Goal: Task Accomplishment & Management: Complete application form

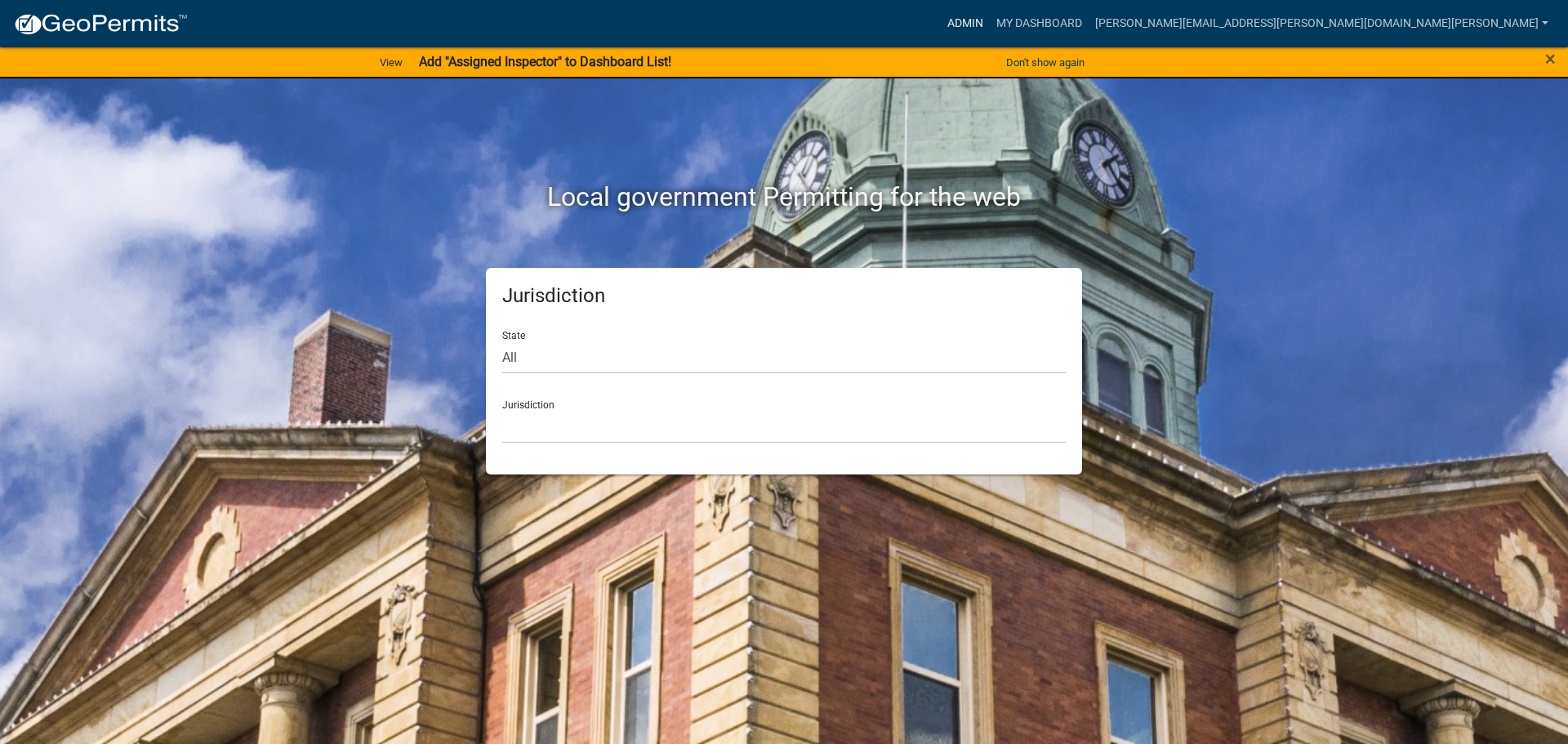
click at [990, 17] on link "Admin" at bounding box center [965, 24] width 49 height 31
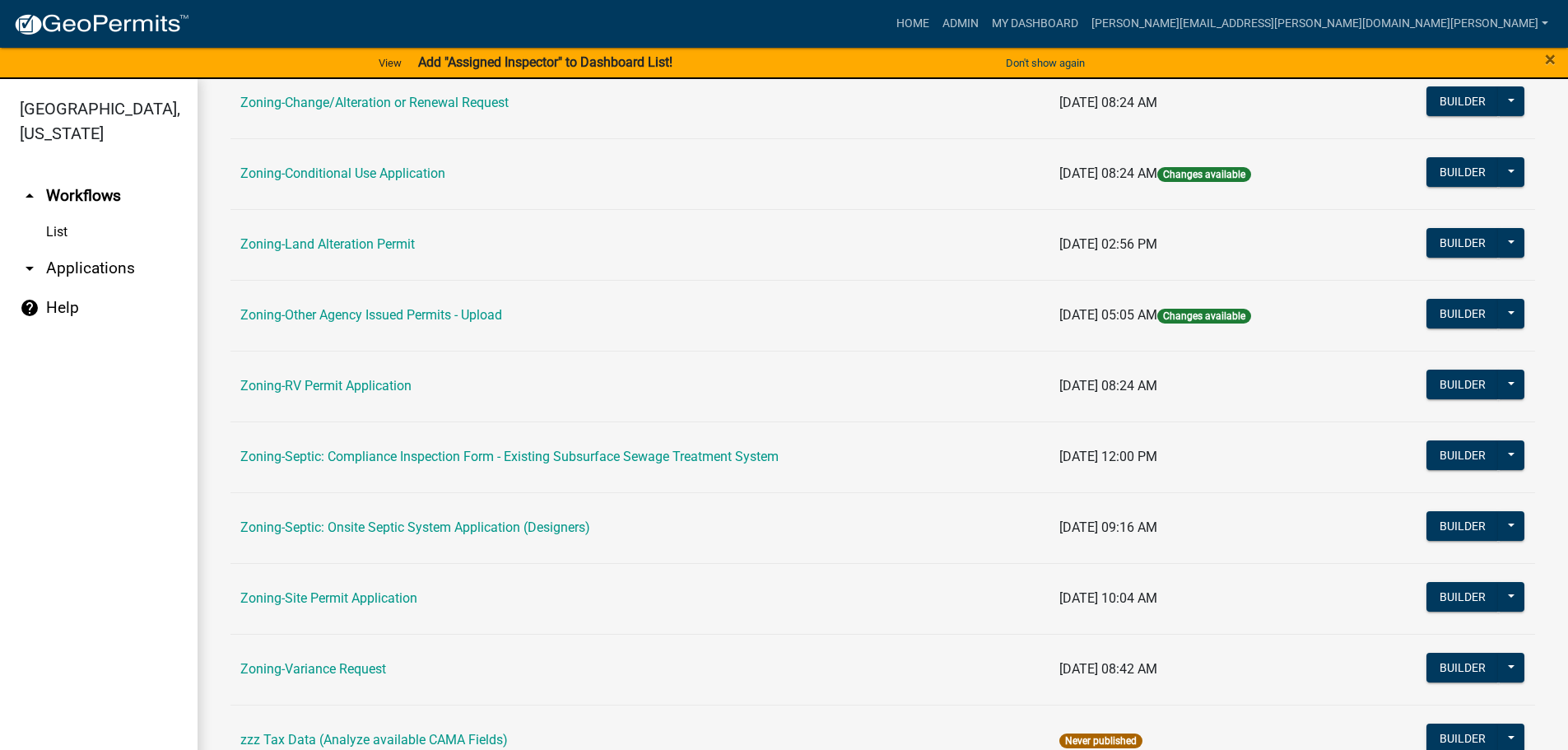
scroll to position [513, 0]
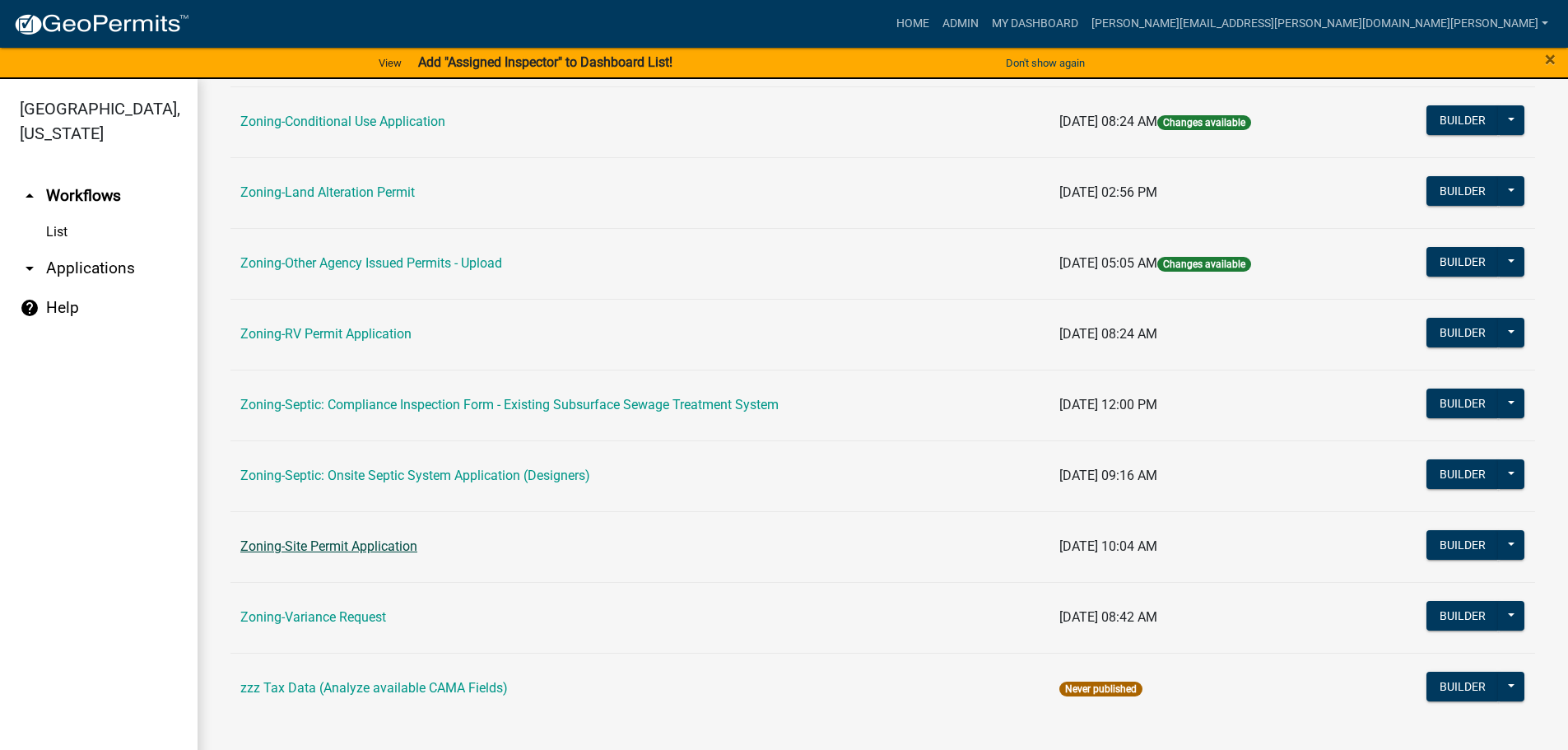
click at [338, 545] on link "Zoning-Site Permit Application" at bounding box center [328, 546] width 177 height 16
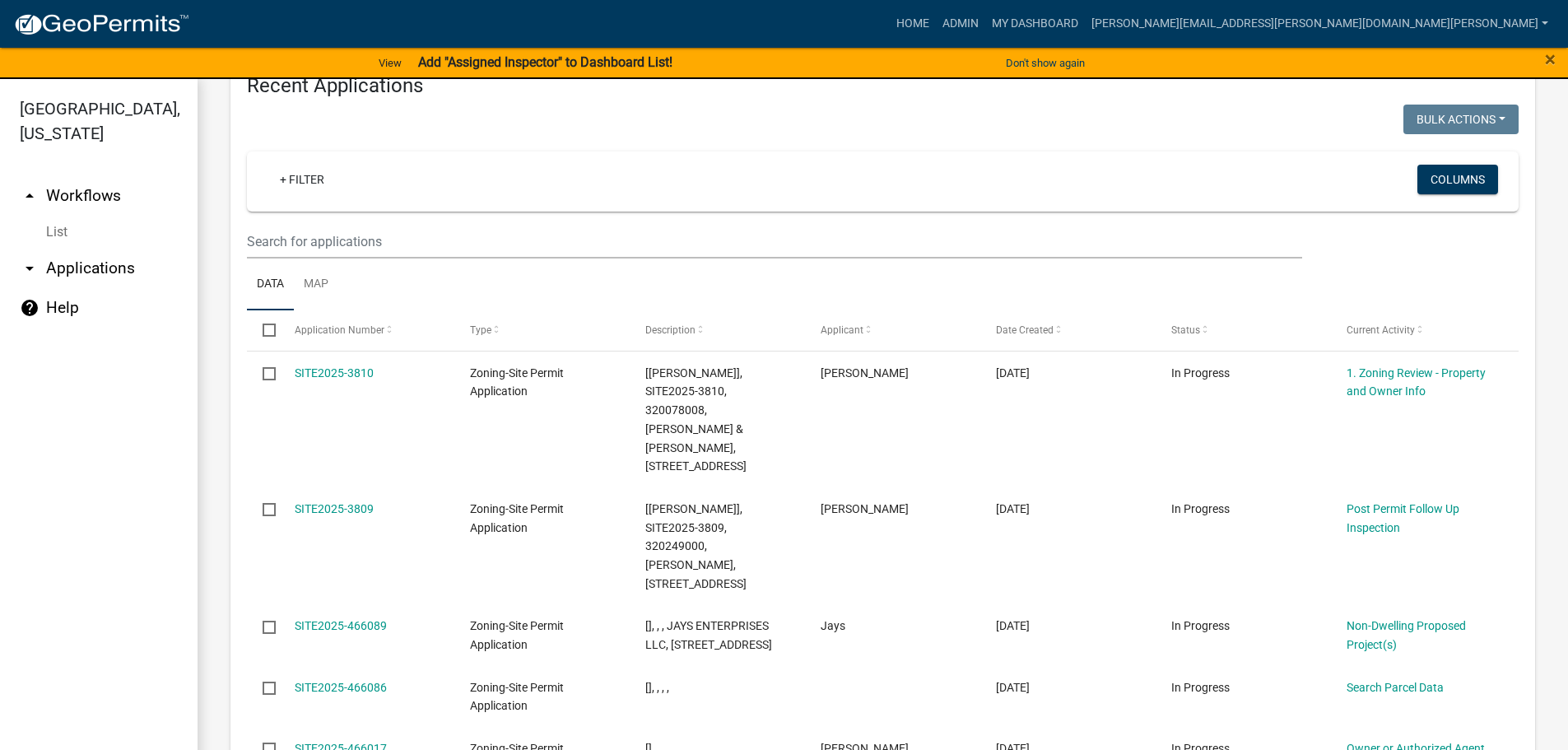
scroll to position [611, 0]
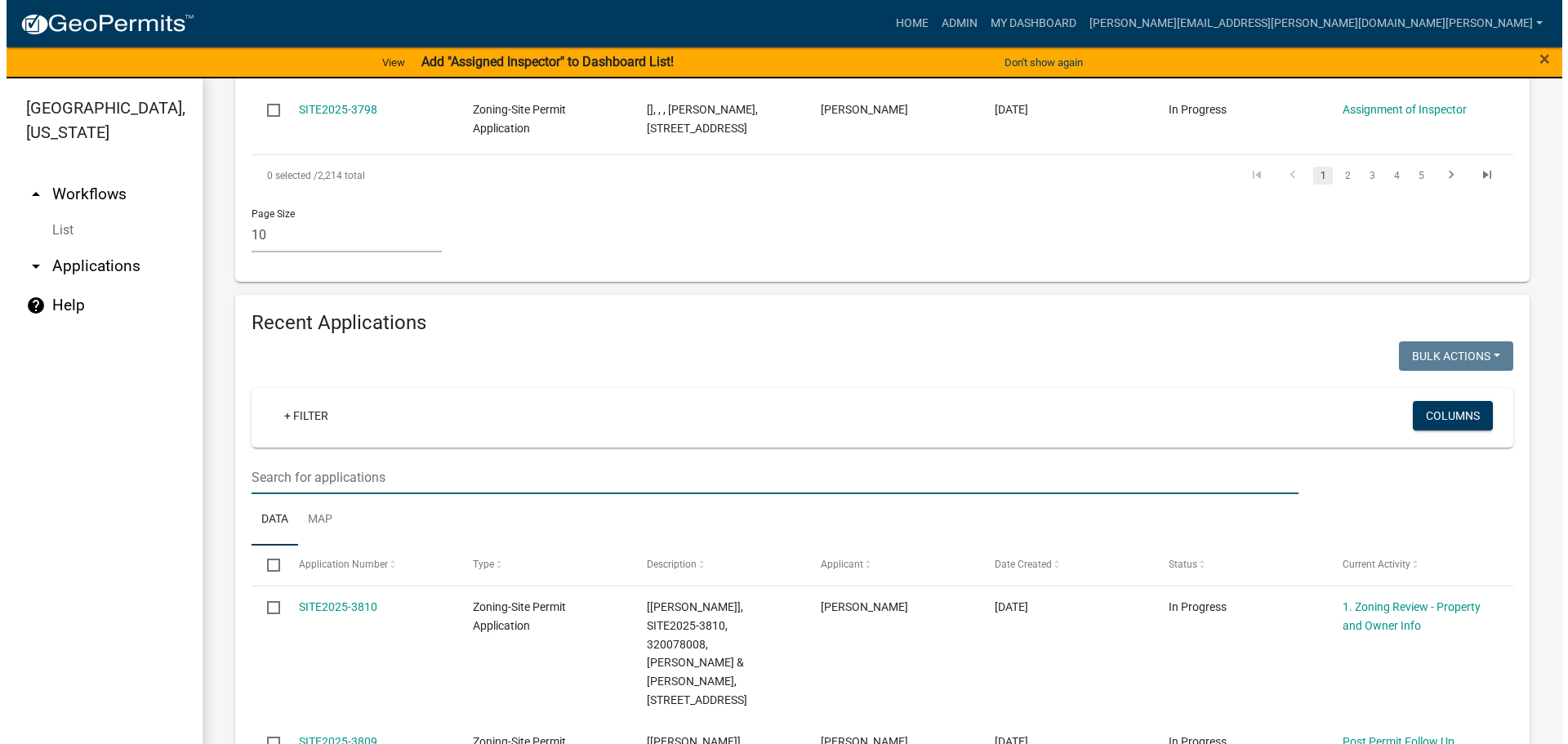
scroll to position [1342, 0]
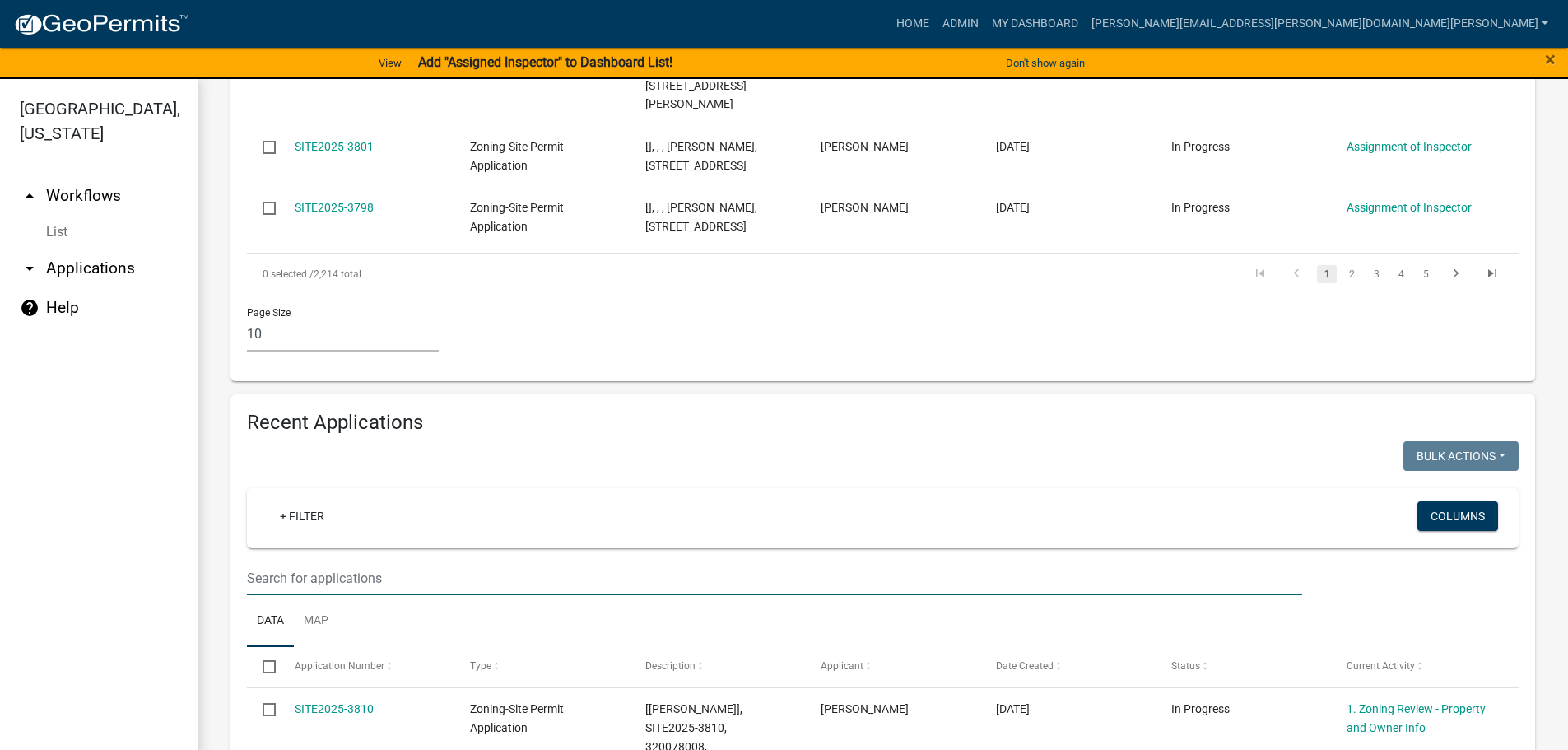
click at [521, 561] on input "text" at bounding box center [774, 578] width 1055 height 34
type input "3765"
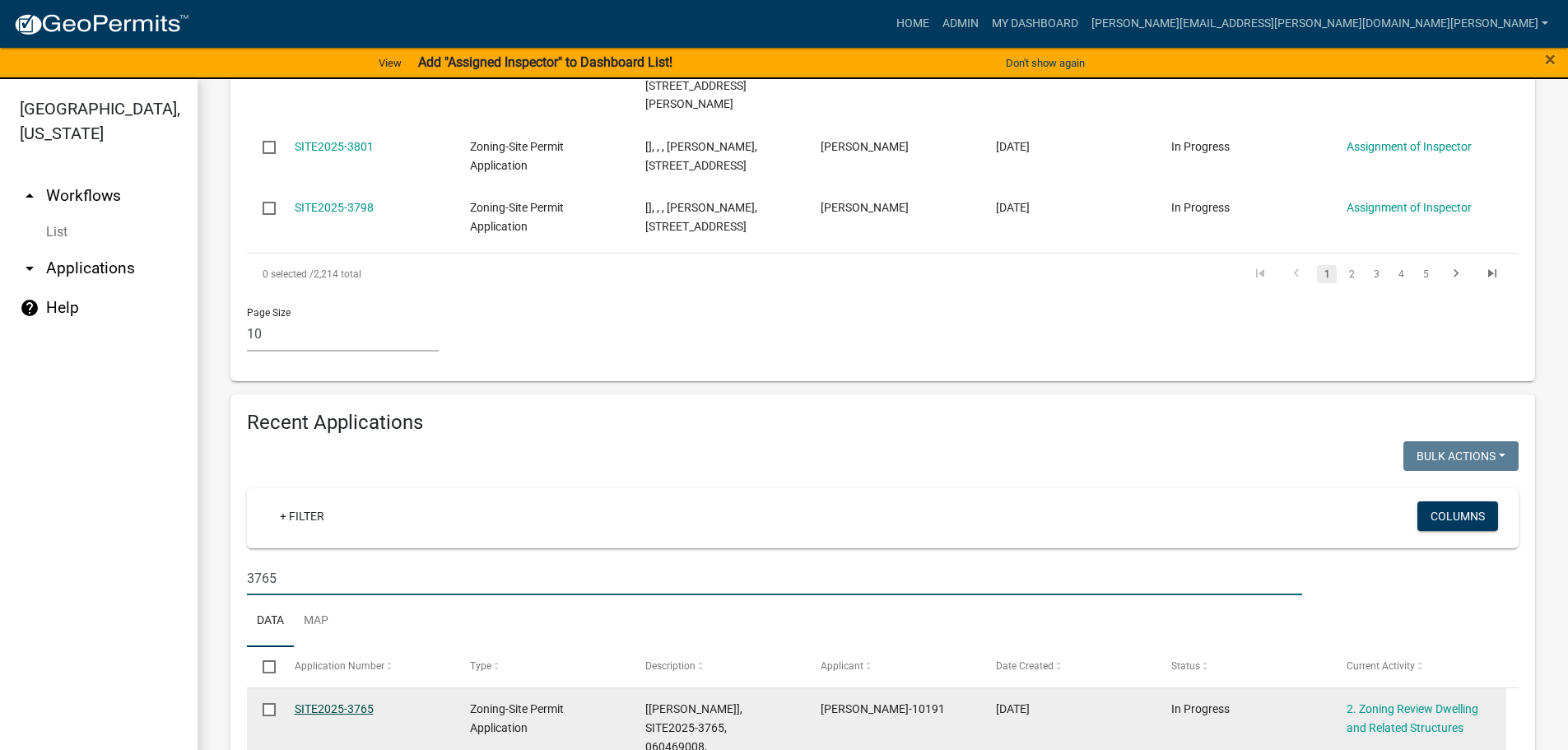
click at [337, 702] on link "SITE2025-3765" at bounding box center [334, 708] width 79 height 13
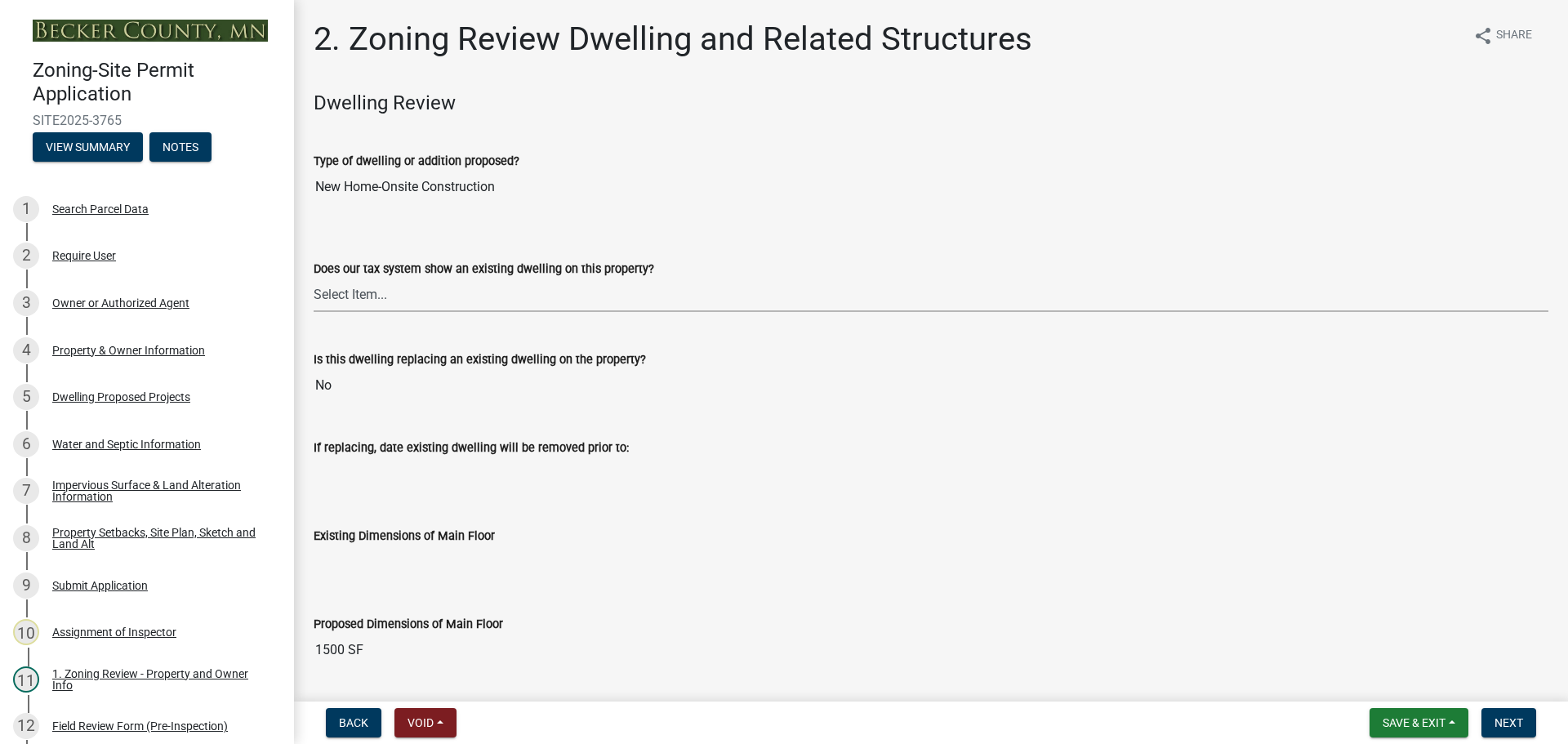
click at [371, 285] on select "Select Item... Yes No" at bounding box center [932, 295] width 1235 height 33
click at [902, 548] on input "Existing Dimensions of Main Floor" at bounding box center [932, 562] width 1235 height 32
click at [897, 539] on div "Existing Dimensions of Main Floor" at bounding box center [932, 535] width 1235 height 20
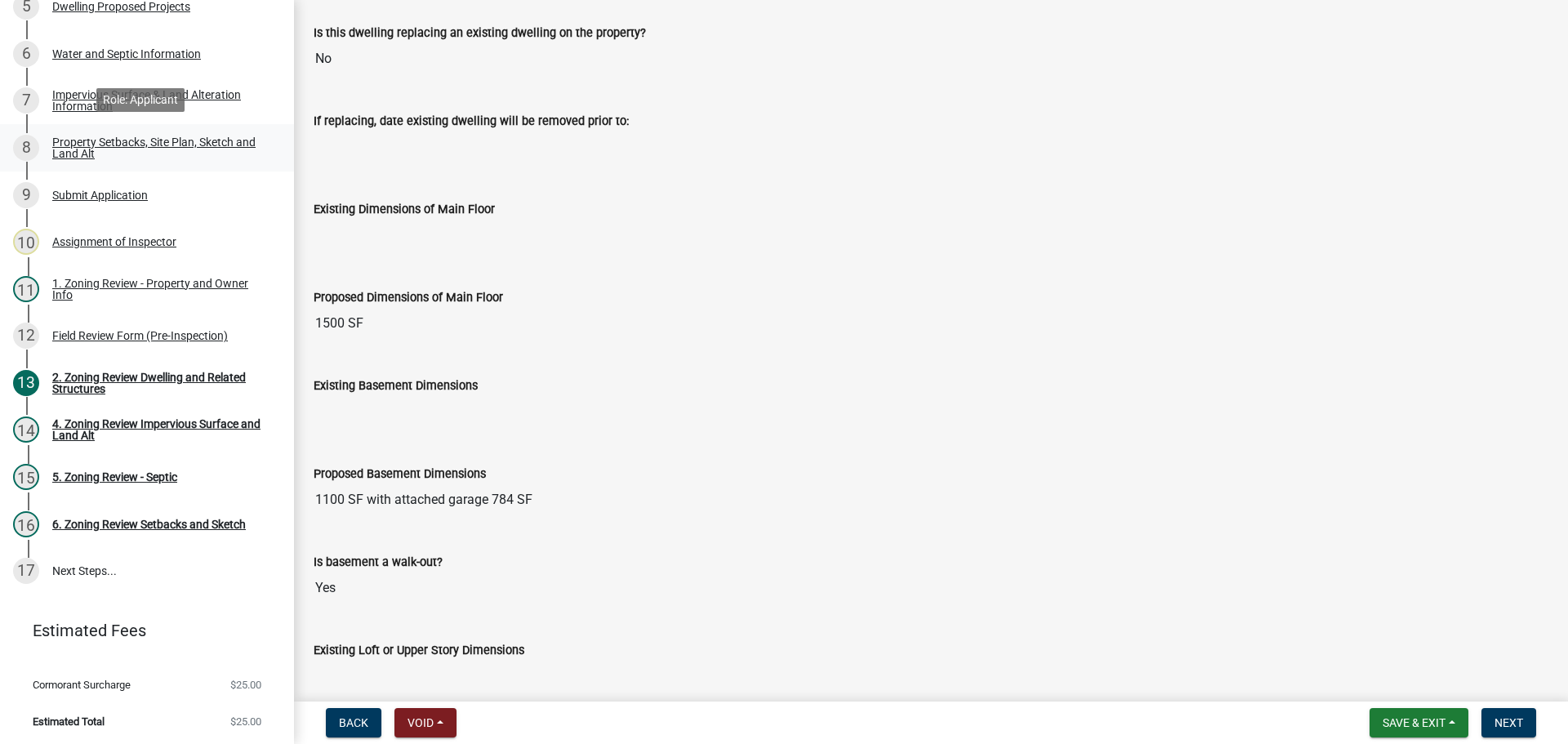
scroll to position [393, 0]
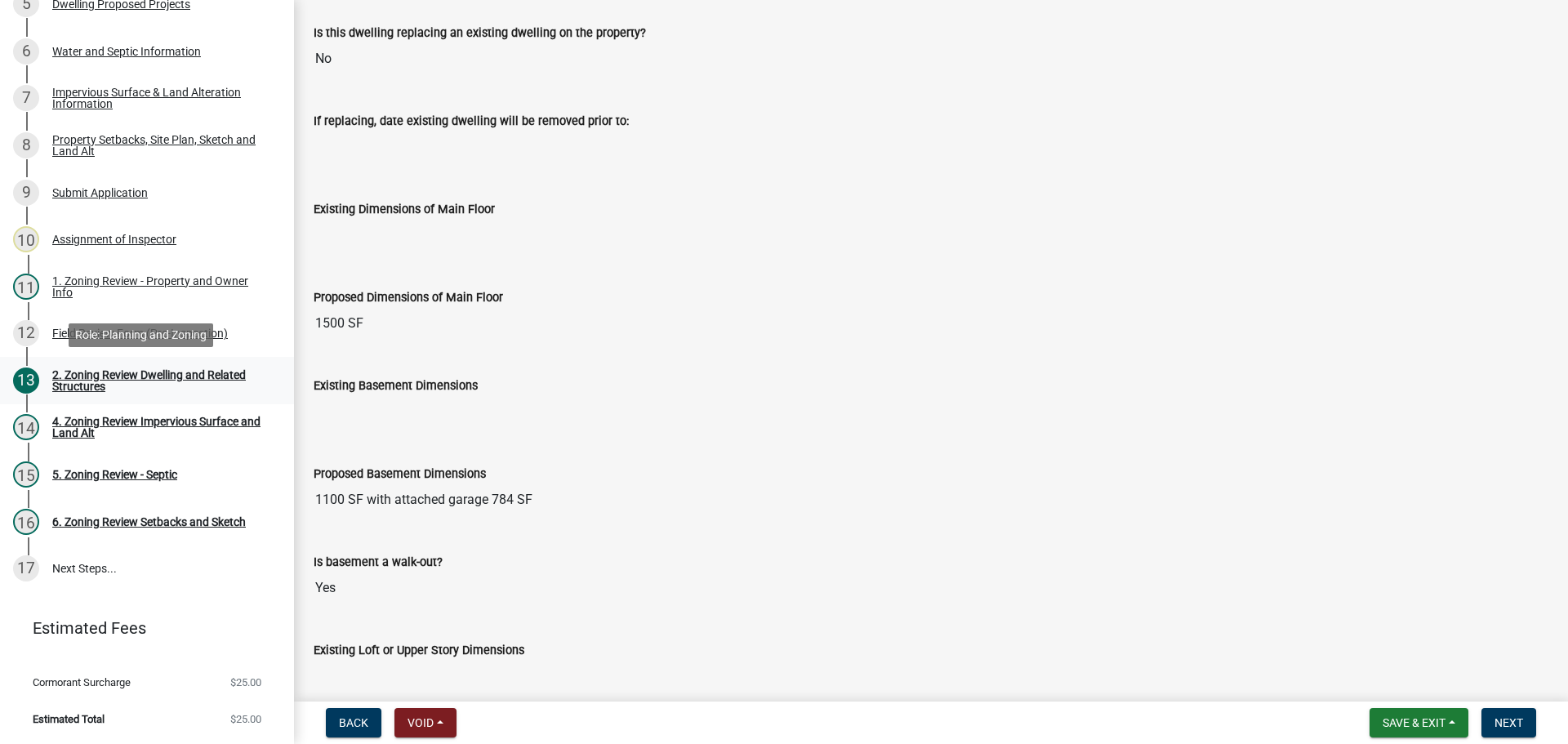
click at [139, 370] on div "2. Zoning Review Dwelling and Related Structures" at bounding box center [160, 381] width 216 height 23
click at [94, 372] on div "2. Zoning Review Dwelling and Related Structures" at bounding box center [160, 381] width 216 height 23
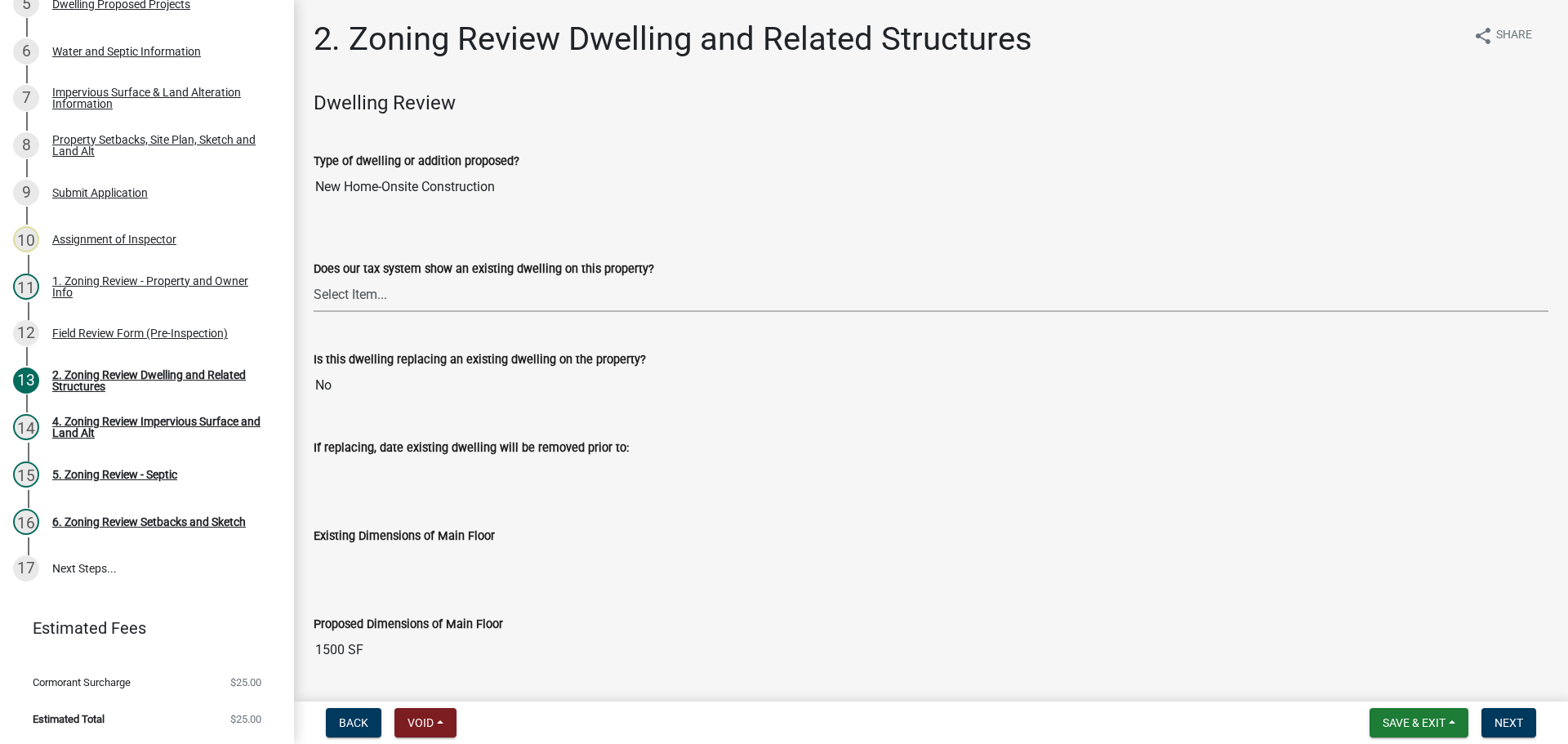
drag, startPoint x: 334, startPoint y: 290, endPoint x: 346, endPoint y: 290, distance: 12.0
click at [334, 290] on select "Select Item... Yes No" at bounding box center [932, 295] width 1235 height 33
click at [314, 279] on select "Select Item... Yes No" at bounding box center [932, 295] width 1235 height 33
select select "f2f95036-4389-4179-8147-4ee015bbd016"
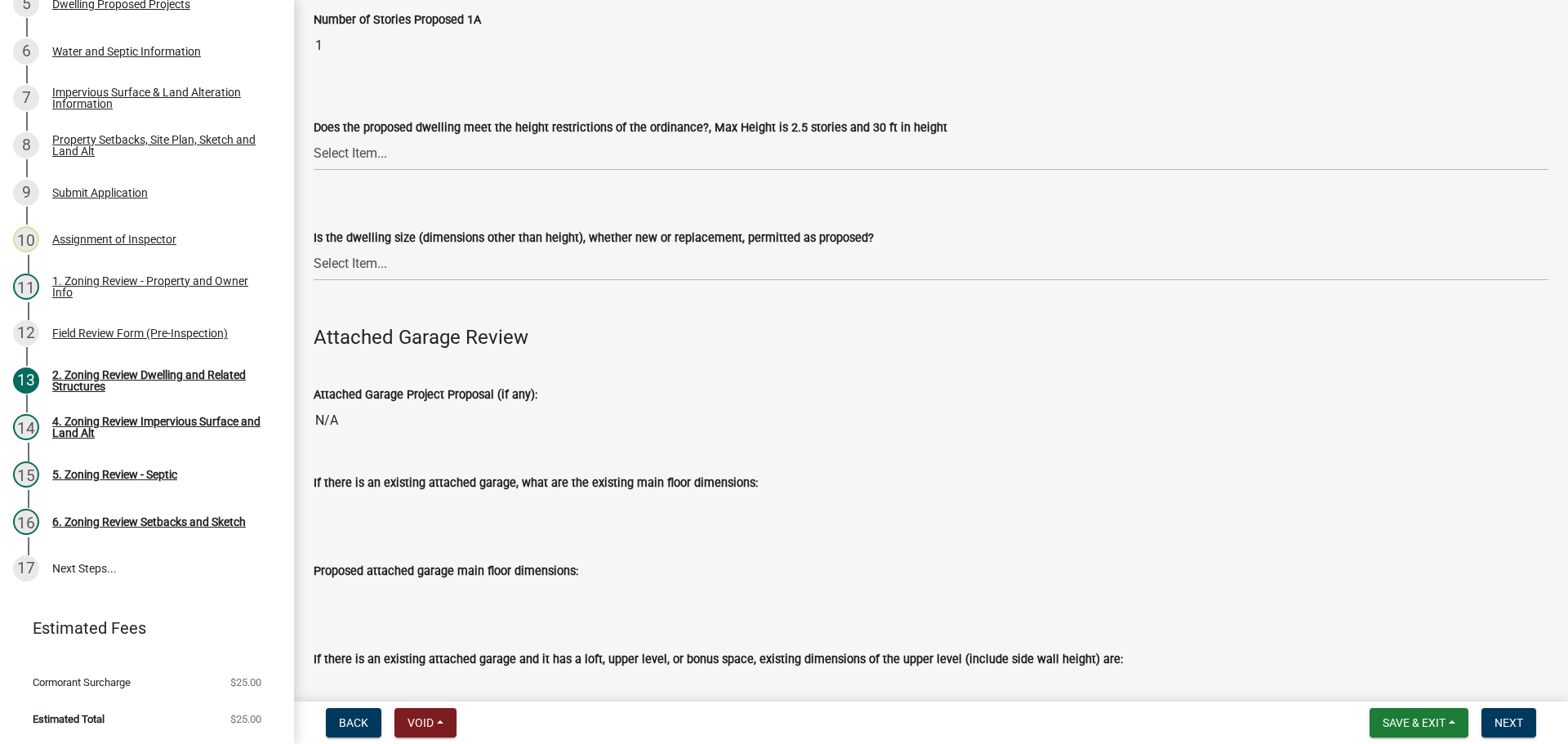
scroll to position [1470, 0]
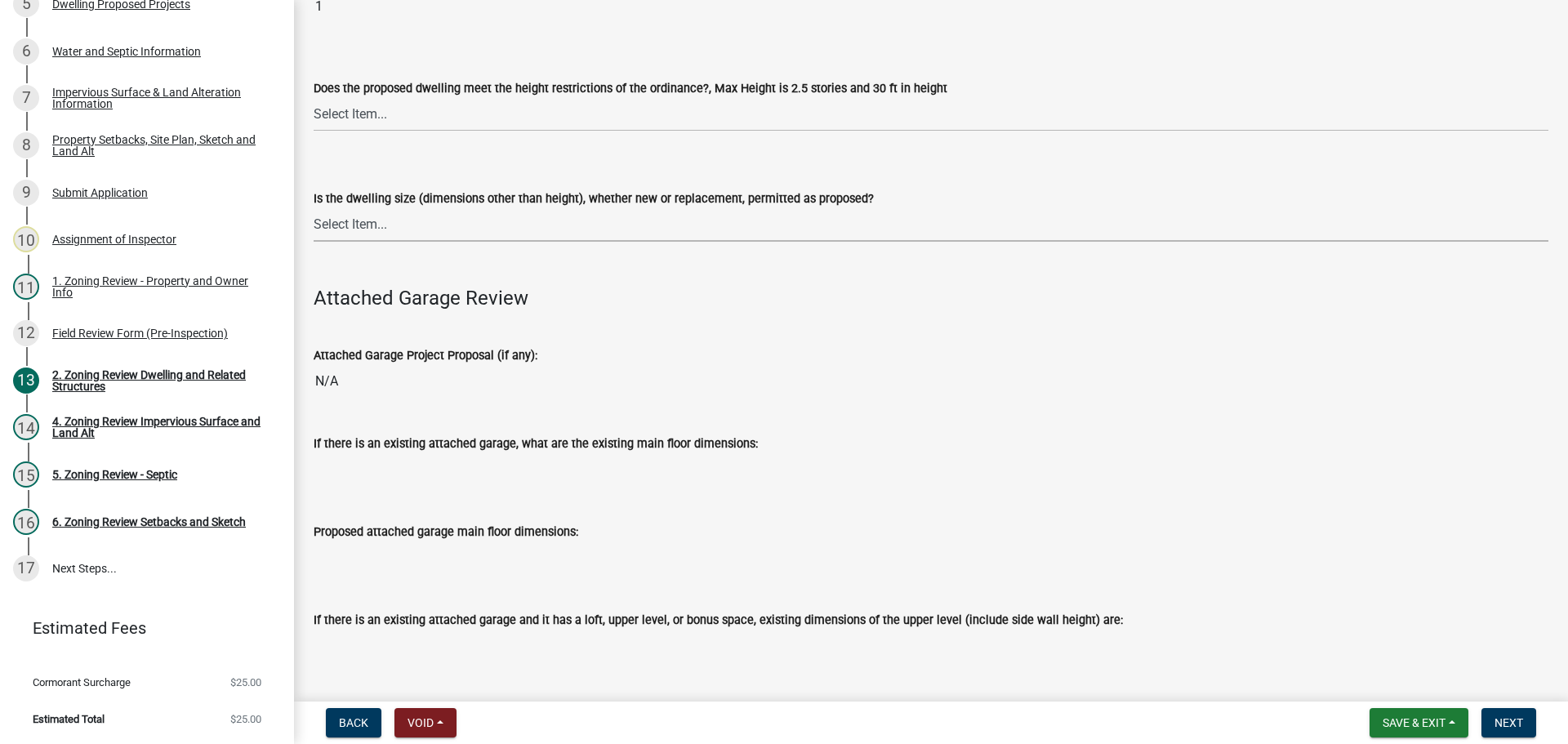
click at [361, 217] on select "Select Item... Yes No" at bounding box center [932, 224] width 1235 height 33
click at [314, 208] on select "Select Item... Yes No" at bounding box center [932, 224] width 1235 height 33
select select "1acfd7d2-3168-4a52-b10f-2ad4e9b369d9"
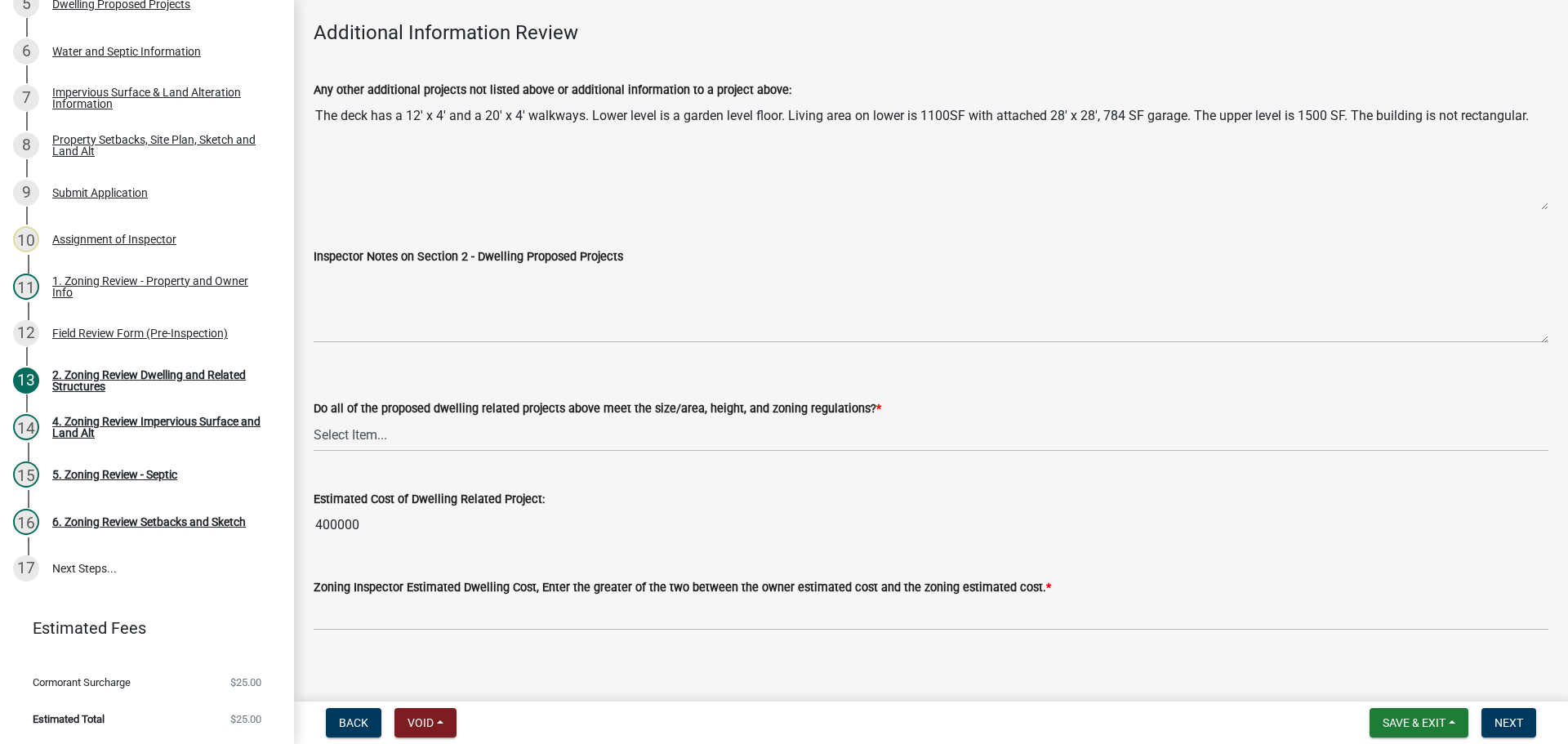
scroll to position [3791, 0]
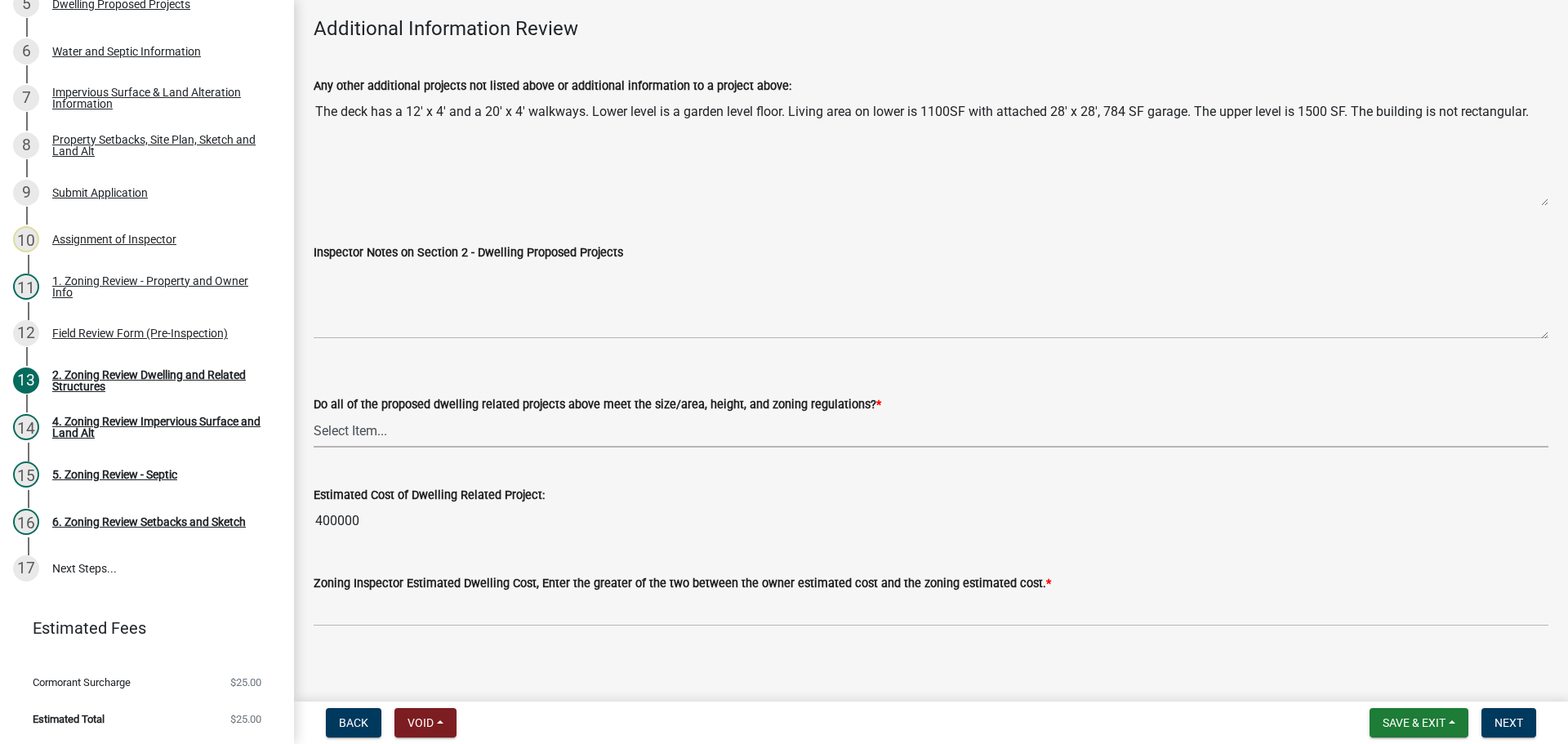
click at [355, 423] on select "Select Item... Yes No" at bounding box center [932, 430] width 1235 height 33
click at [314, 414] on select "Select Item... Yes No" at bounding box center [932, 430] width 1235 height 33
select select "583413f8-e9f7-4a70-8fe6-066f5b429c7e"
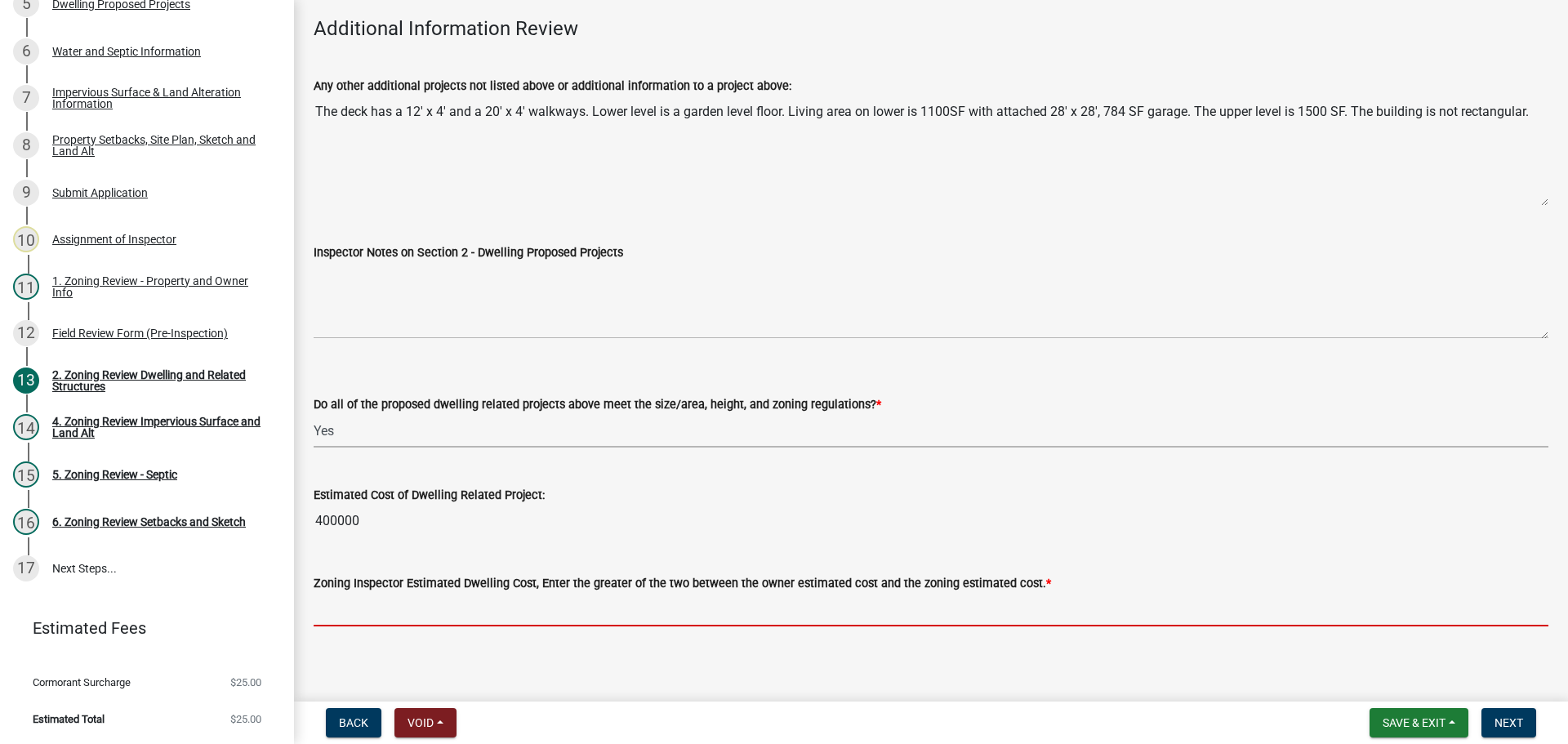
click at [359, 599] on input "text" at bounding box center [932, 609] width 1235 height 33
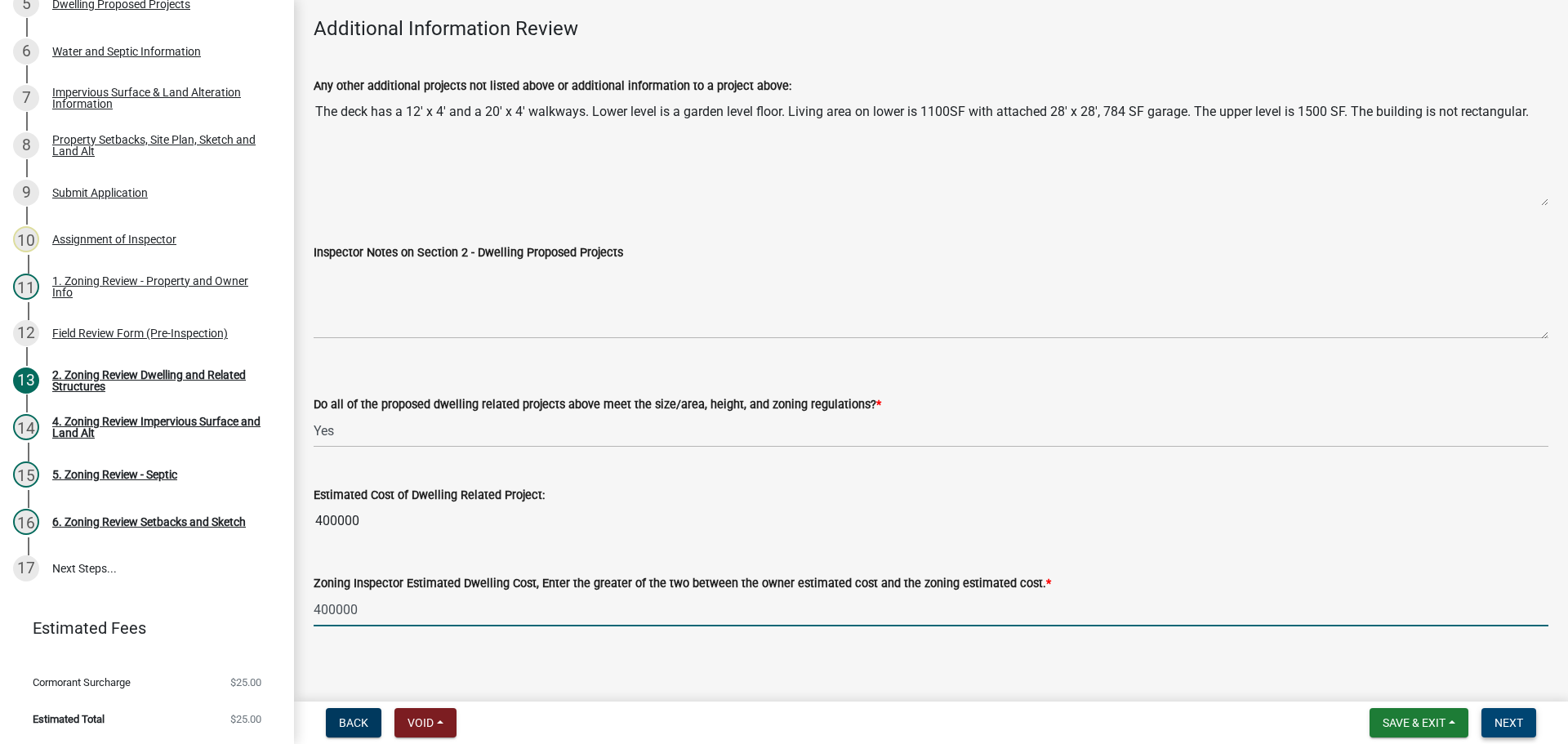
type input "400000"
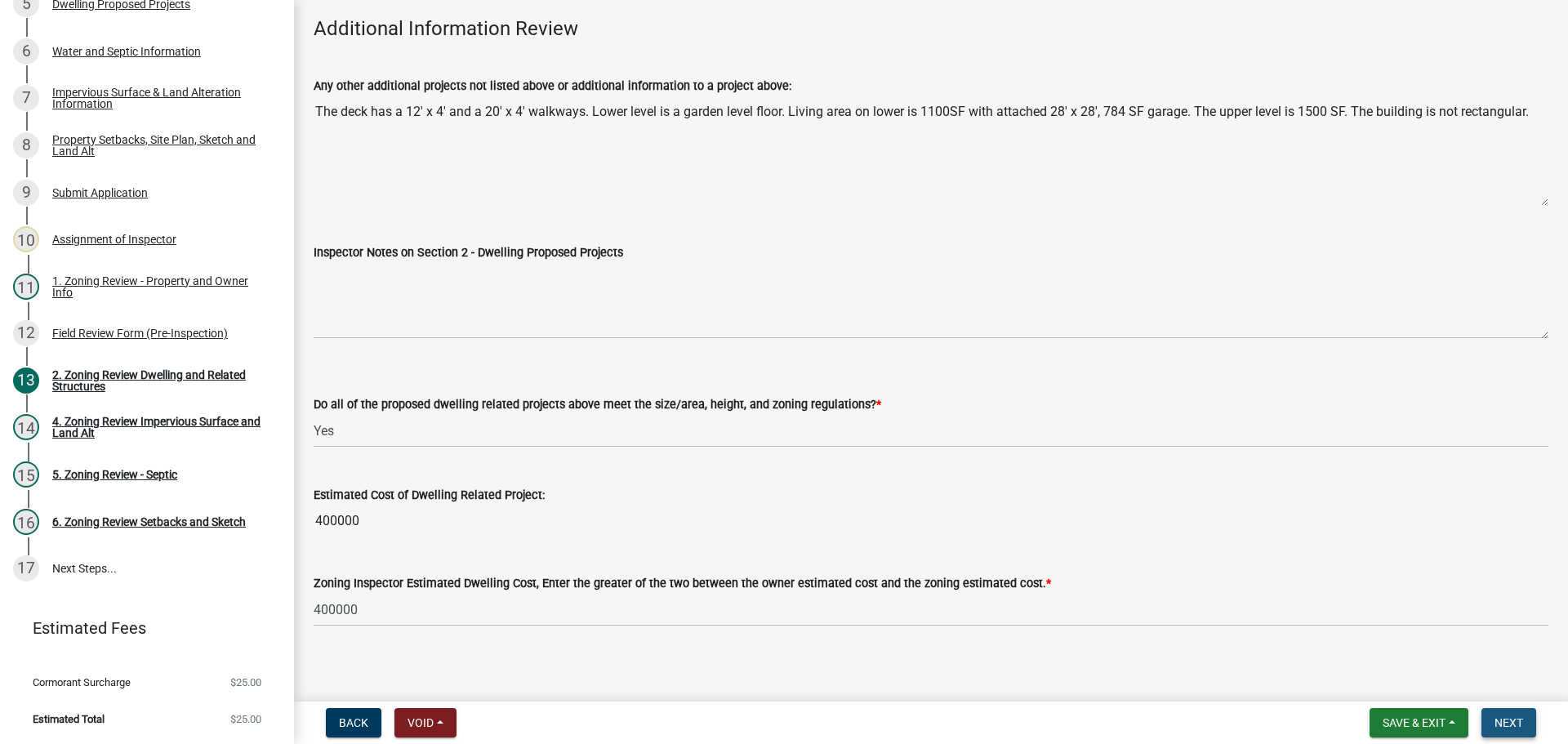
click at [1504, 727] on span "Next" at bounding box center [1508, 722] width 28 height 13
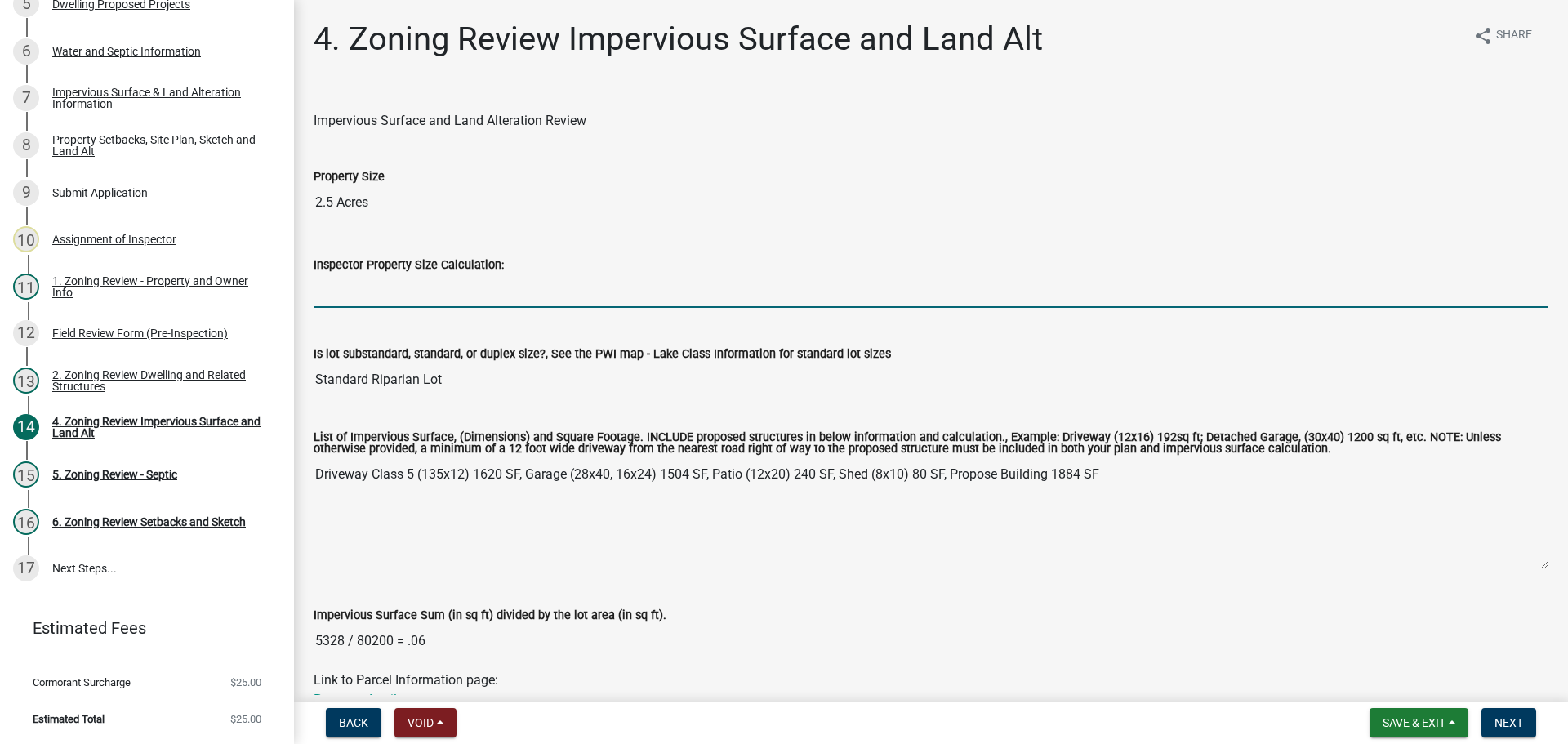
click at [409, 295] on input "Inspector Property Size Calculation:" at bounding box center [932, 291] width 1235 height 33
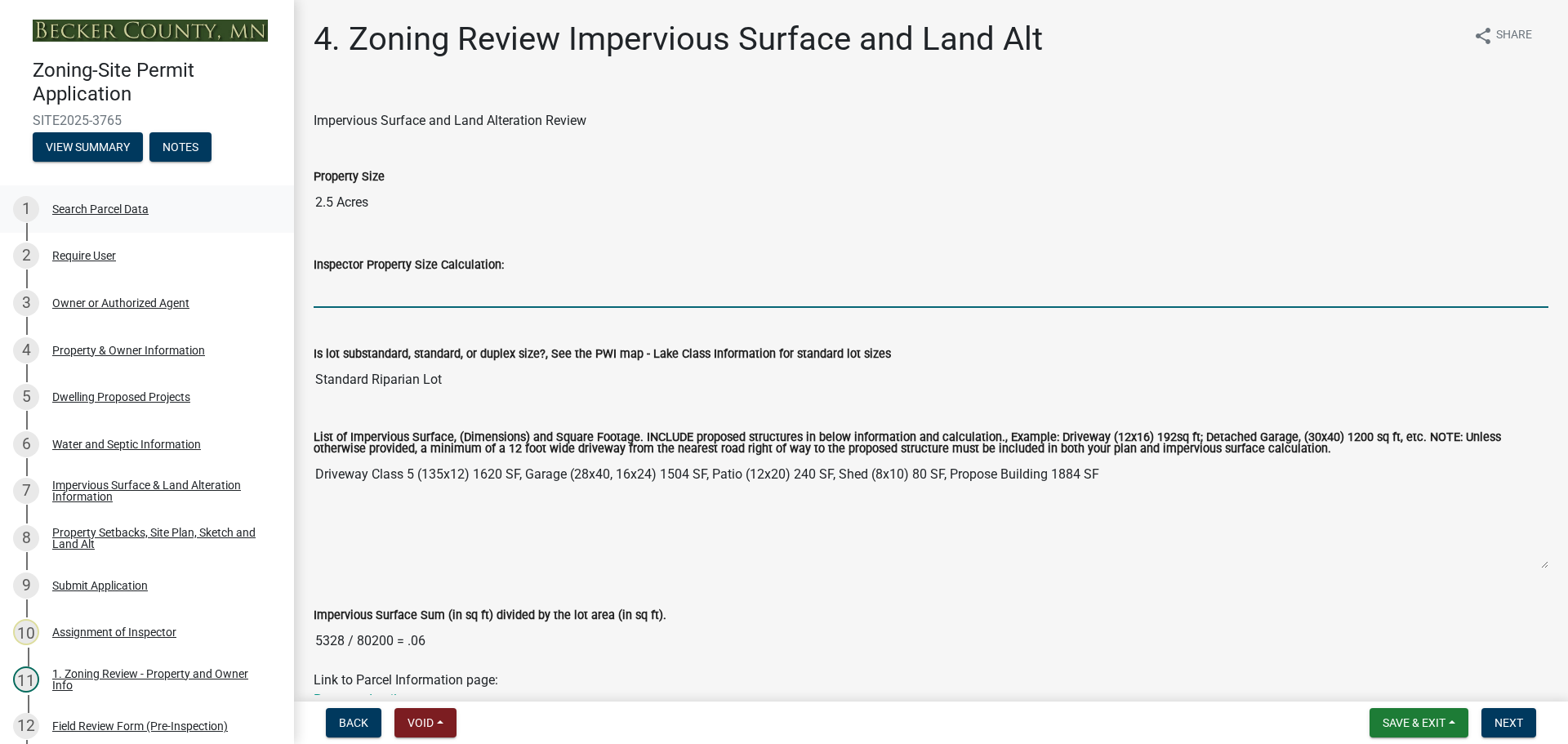
click at [112, 204] on div "Search Parcel Data" at bounding box center [100, 209] width 97 height 11
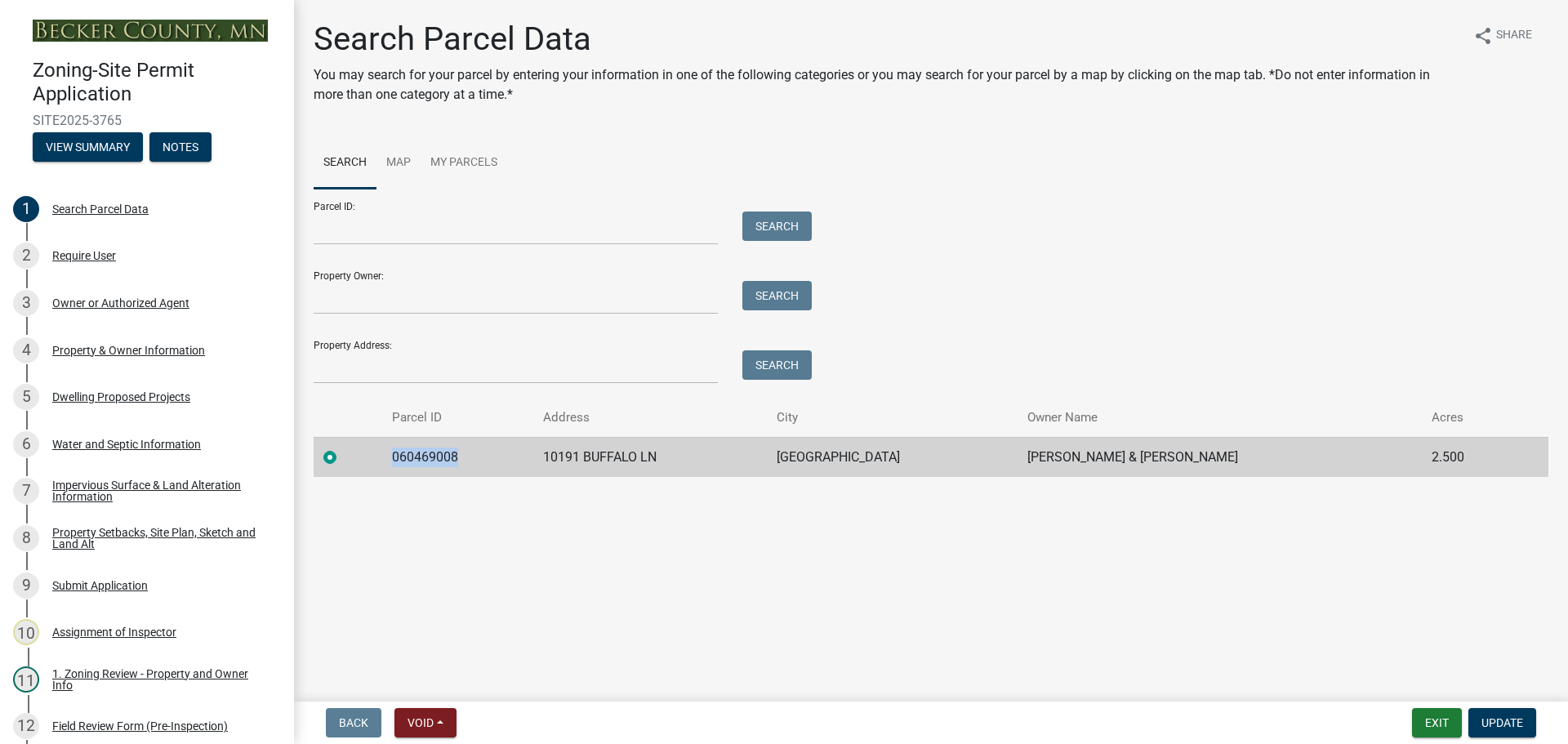
drag, startPoint x: 470, startPoint y: 458, endPoint x: 390, endPoint y: 448, distance: 80.6
click at [390, 448] on tr "060469008 10191 BUFFALO LN PELICAN RAPIDS [PERSON_NAME] & [PERSON_NAME] 2.500" at bounding box center [932, 457] width 1235 height 40
drag, startPoint x: 390, startPoint y: 448, endPoint x: 545, endPoint y: 514, distance: 168.5
click at [545, 514] on main "Search Parcel Data You may search for your parcel by entering your information …" at bounding box center [932, 347] width 1275 height 695
drag, startPoint x: 470, startPoint y: 454, endPoint x: 399, endPoint y: 450, distance: 71.1
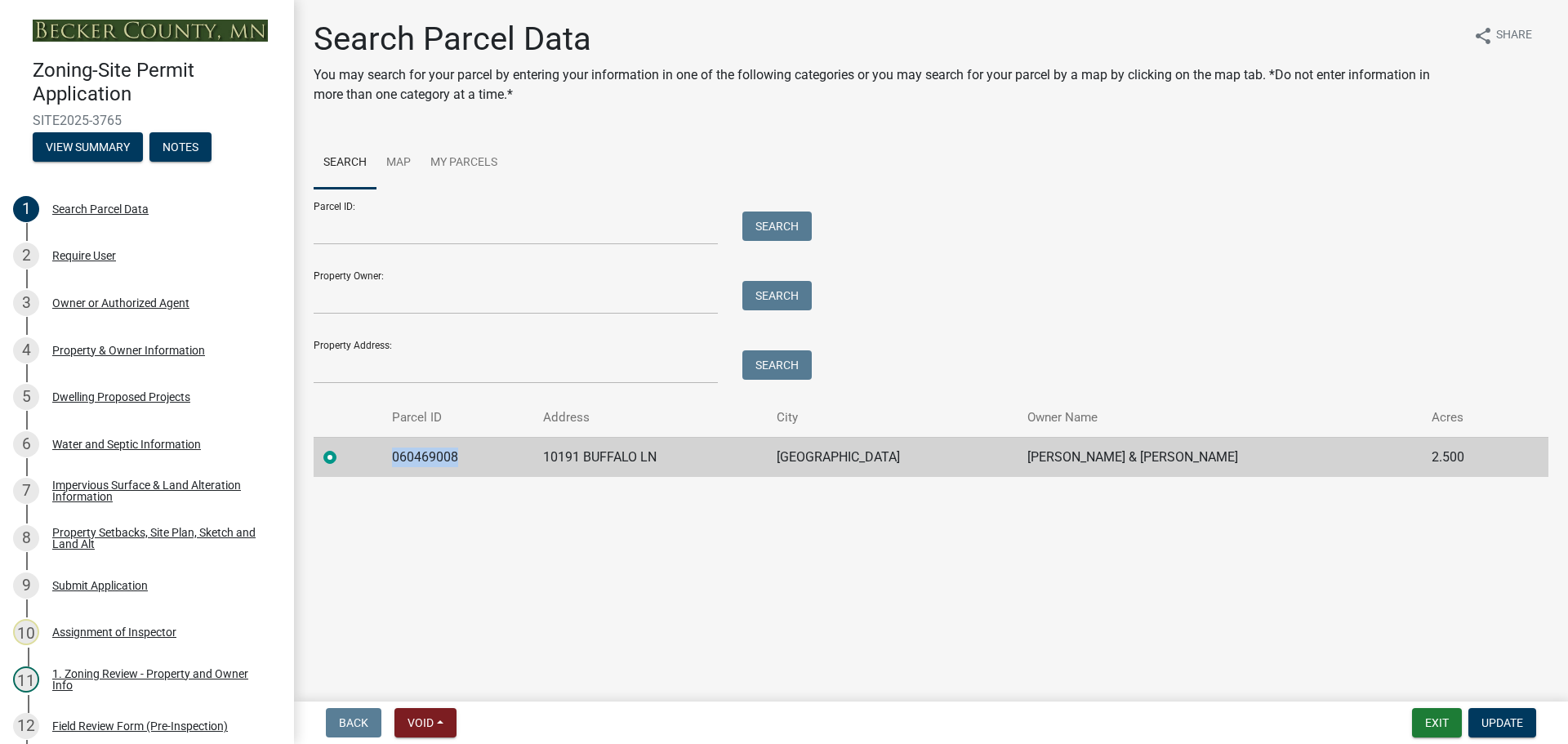
click at [399, 450] on td "060469008" at bounding box center [458, 457] width 151 height 40
copy td "060469008"
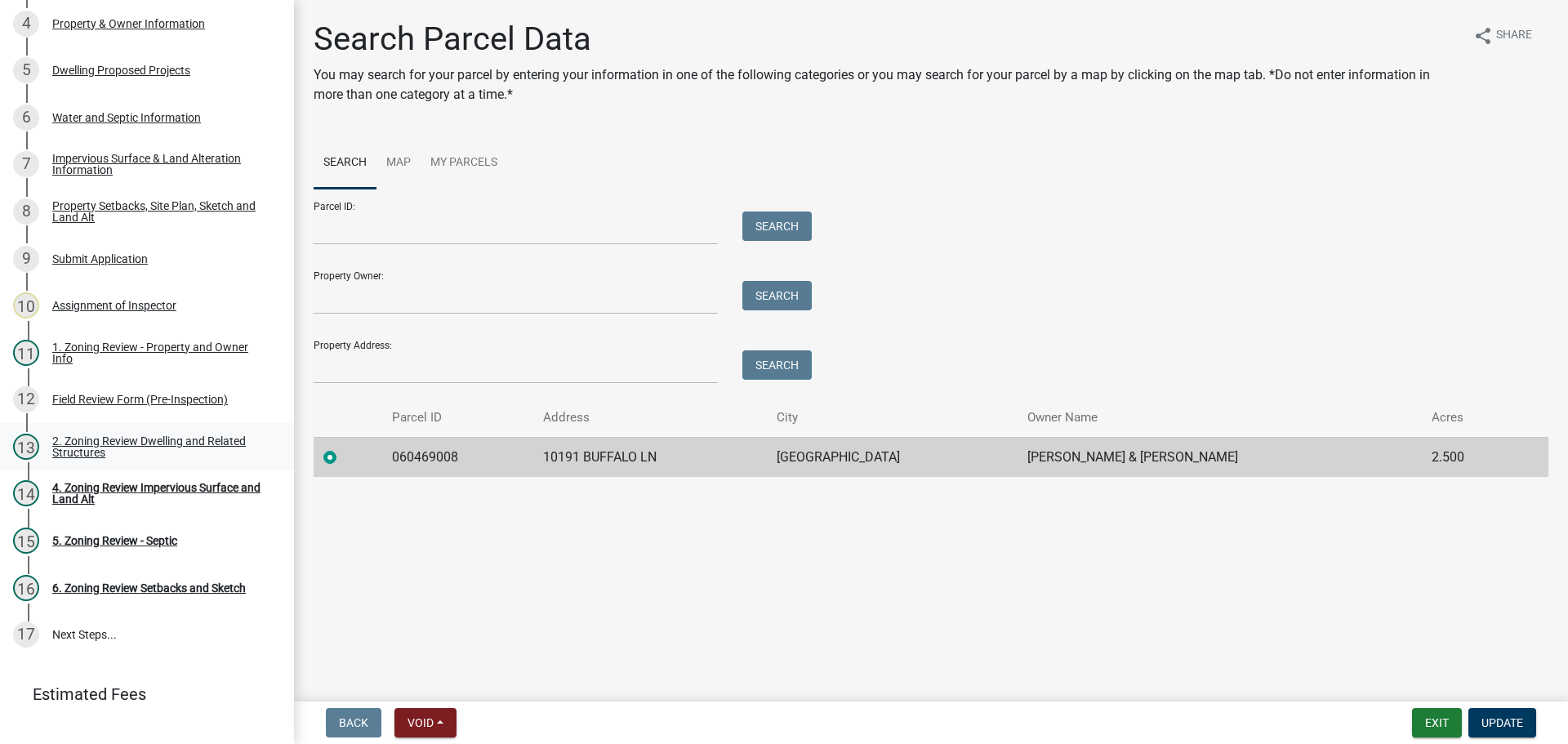
click at [168, 435] on div "2. Zoning Review Dwelling and Related Structures" at bounding box center [160, 446] width 216 height 23
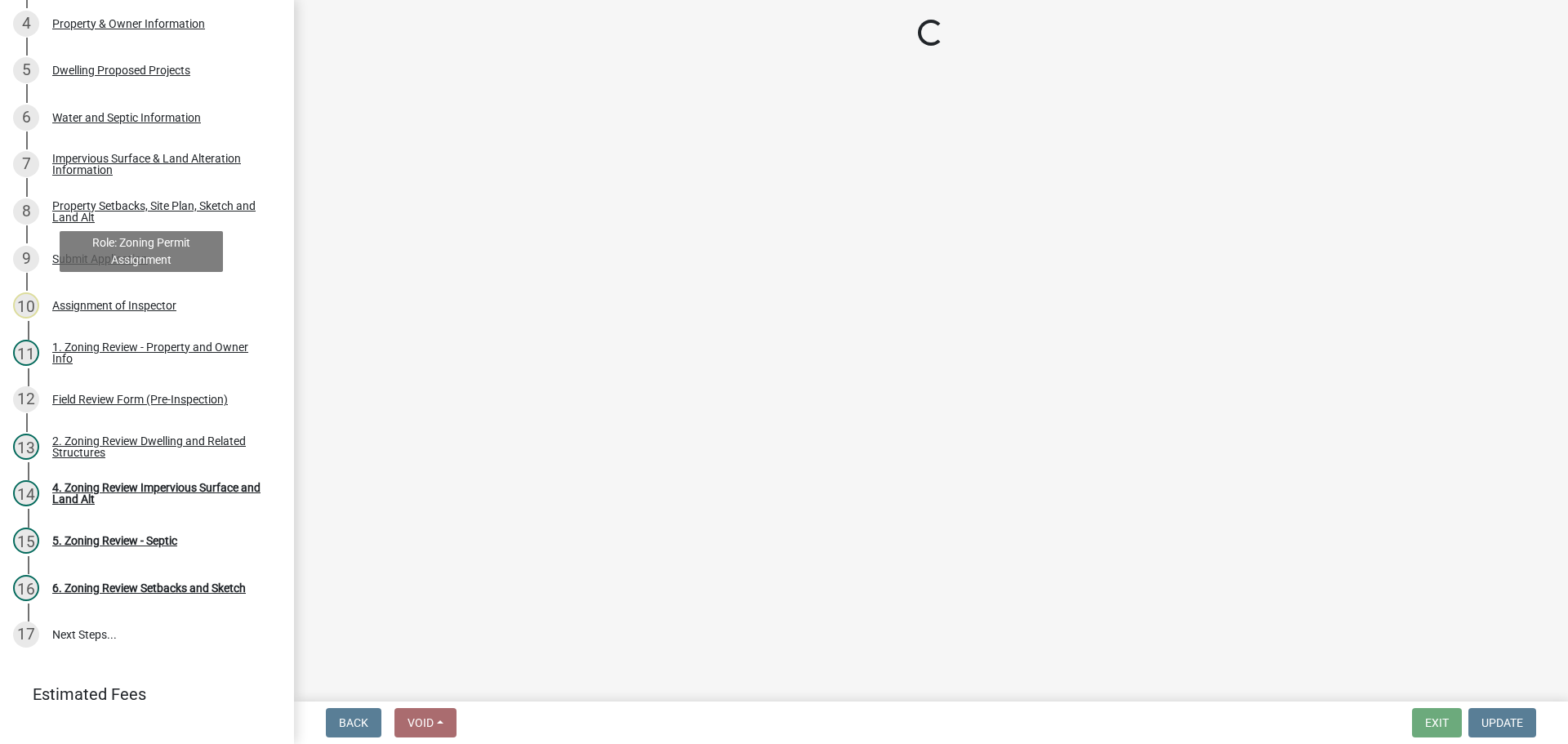
select select "f2f95036-4389-4179-8147-4ee015bbd016"
select select "1acfd7d2-3168-4a52-b10f-2ad4e9b369d9"
select select "583413f8-e9f7-4a70-8fe6-066f5b429c7e"
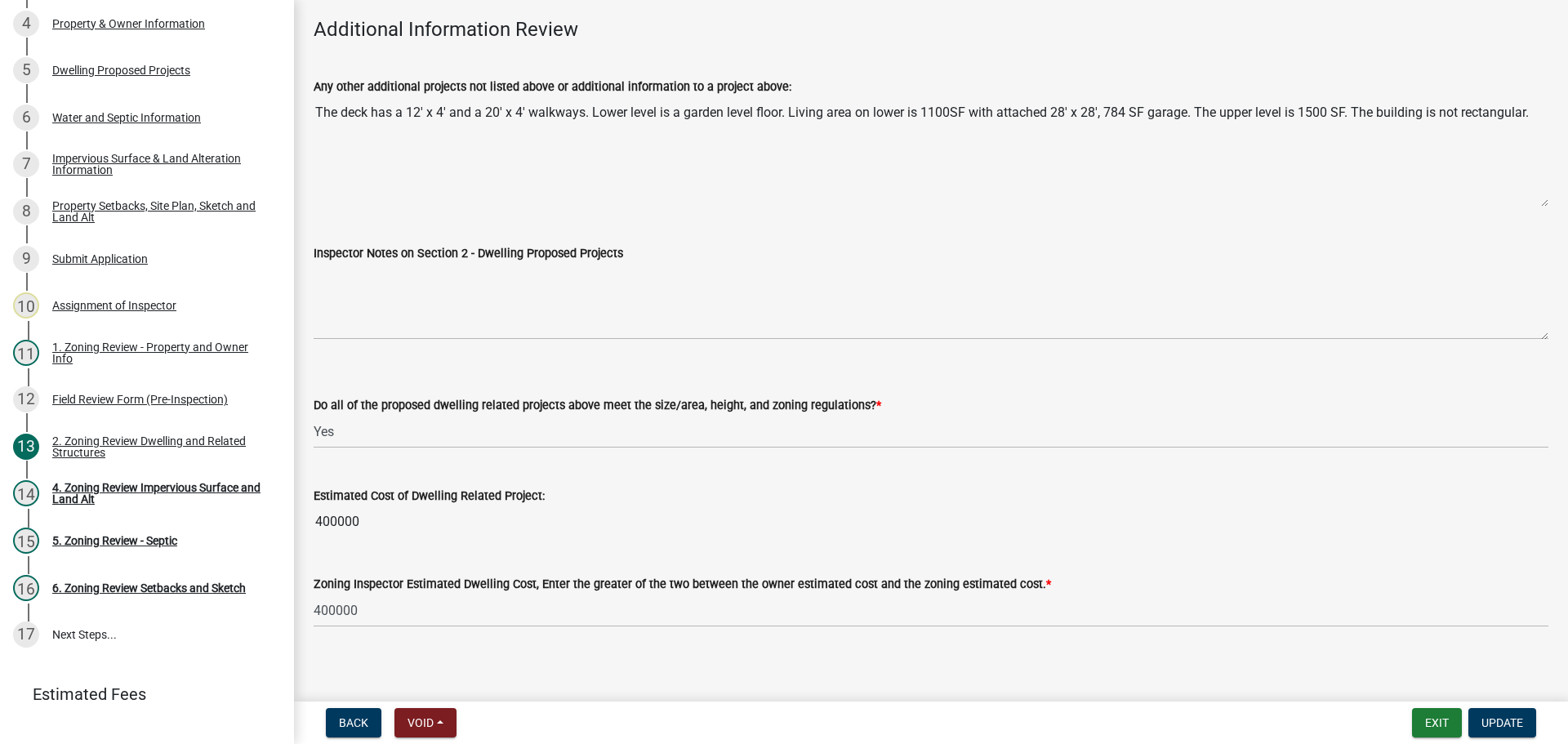
scroll to position [3791, 0]
click at [1511, 711] on button "Update" at bounding box center [1502, 723] width 68 height 29
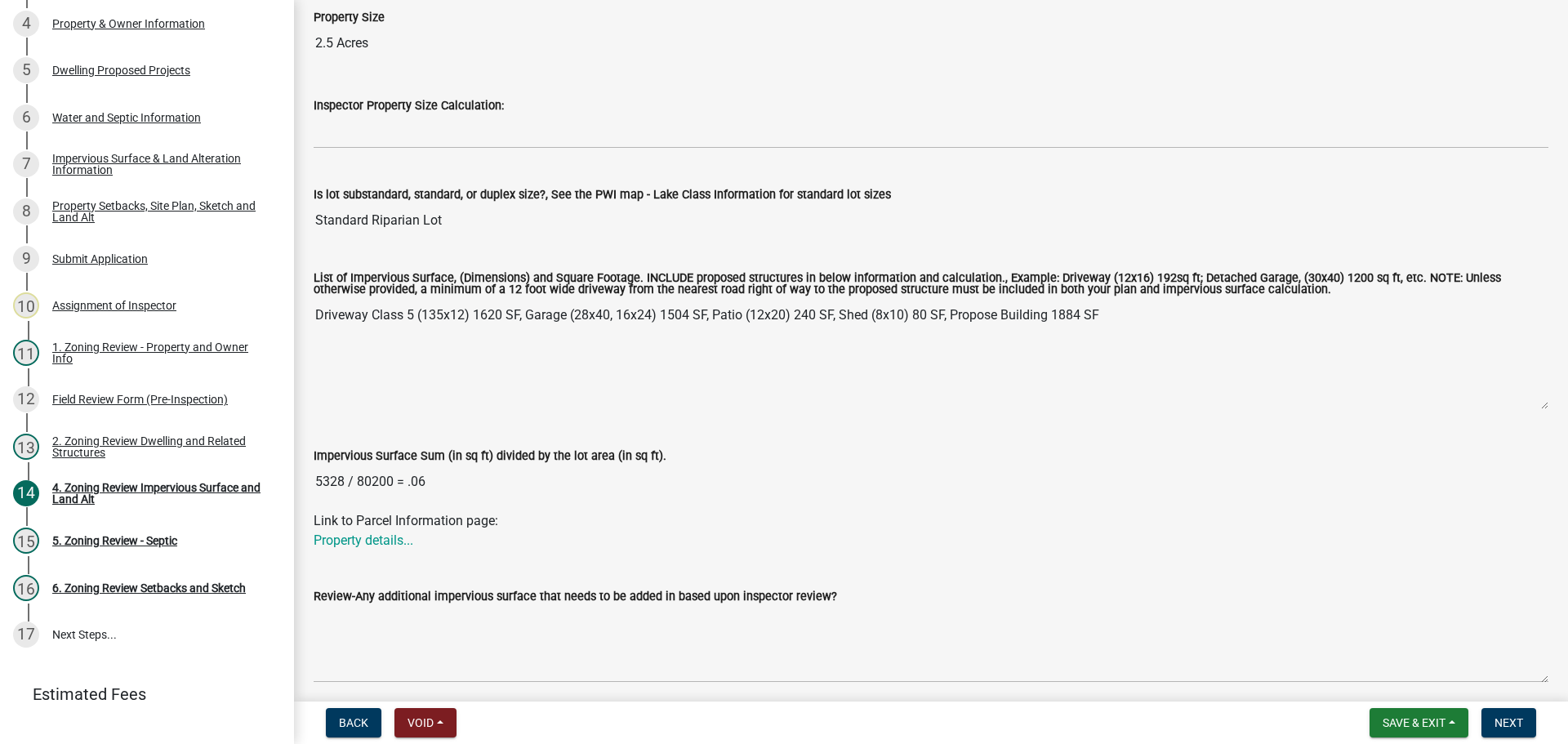
scroll to position [163, 0]
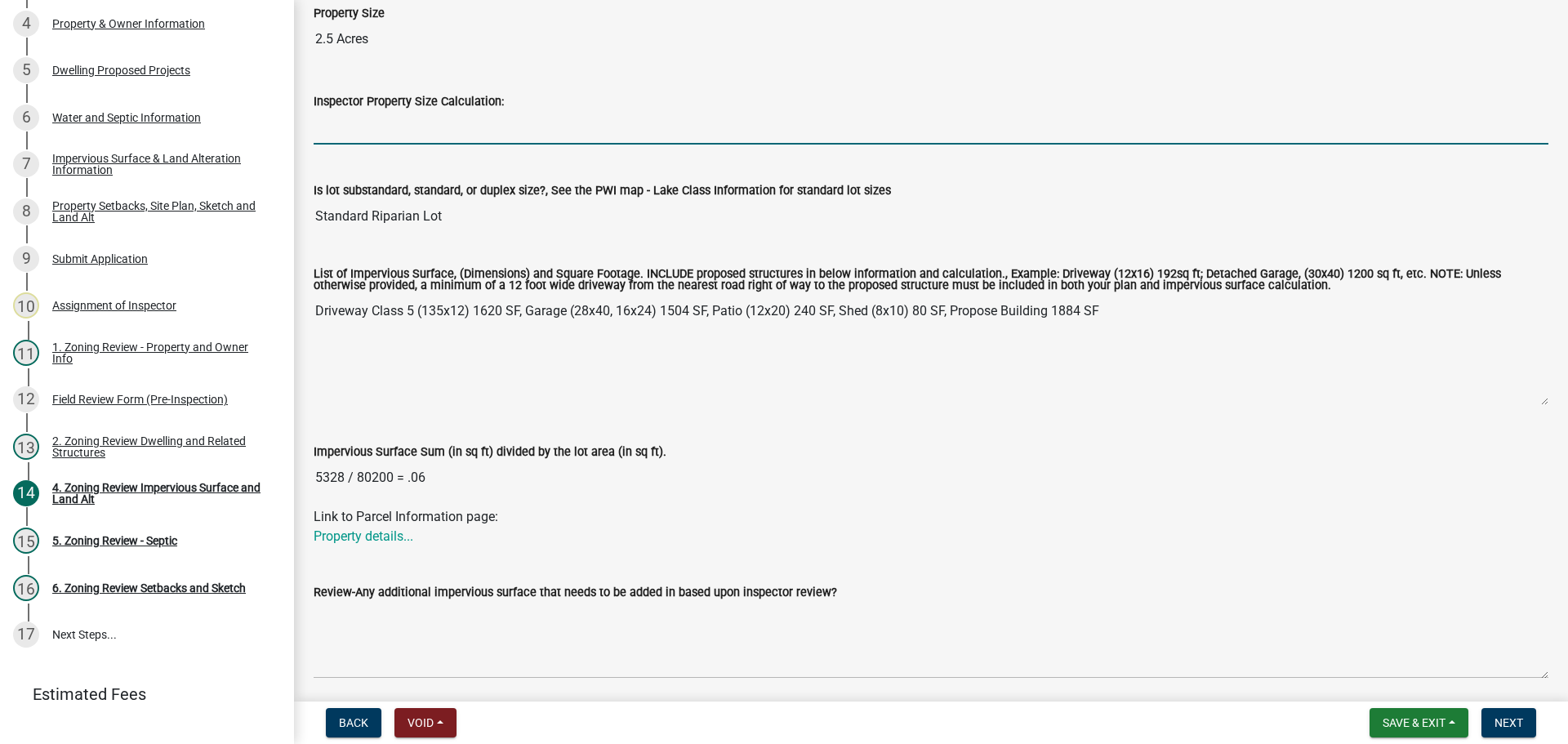
drag, startPoint x: 377, startPoint y: 135, endPoint x: 387, endPoint y: 135, distance: 10.0
click at [377, 135] on input "Inspector Property Size Calculation:" at bounding box center [932, 127] width 1235 height 33
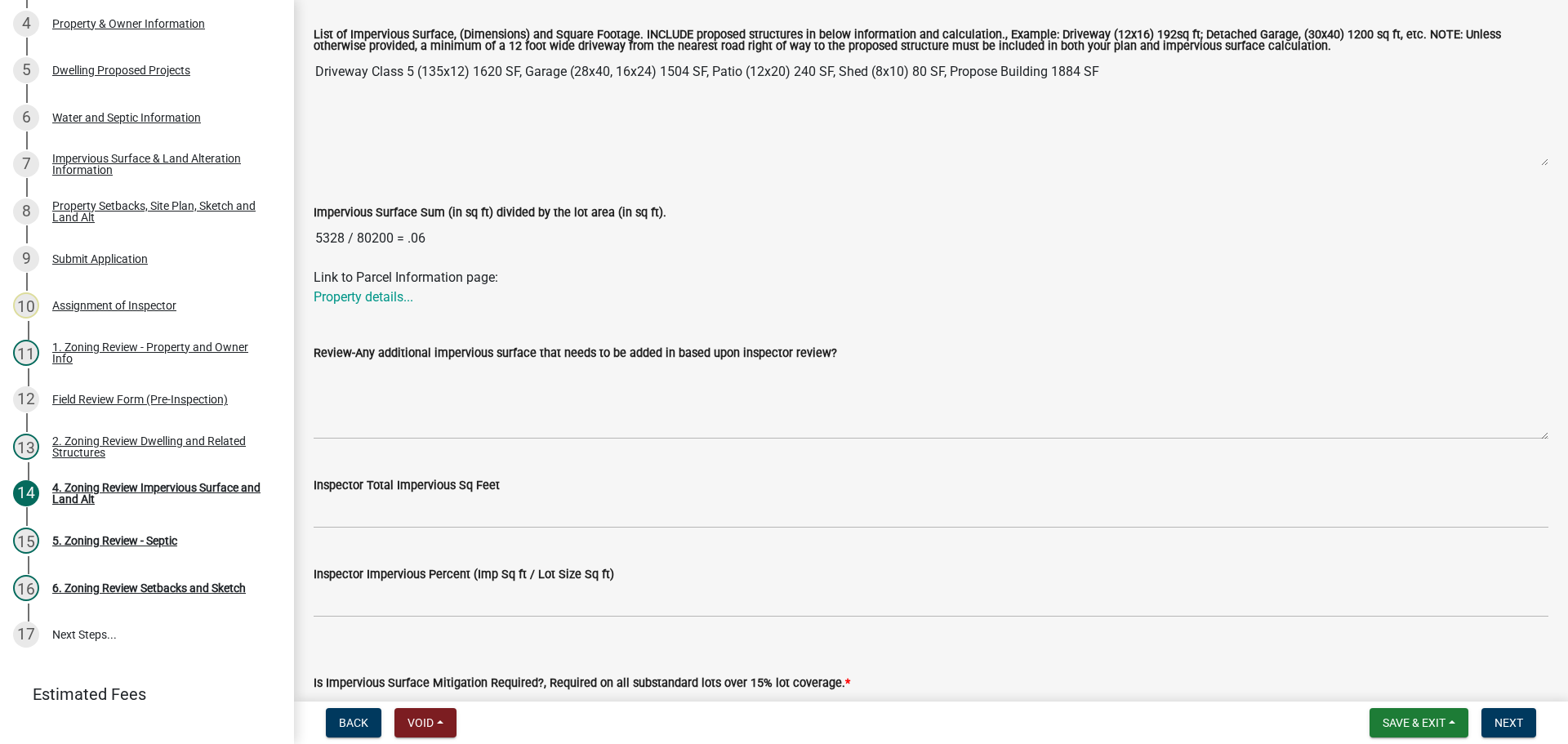
scroll to position [408, 0]
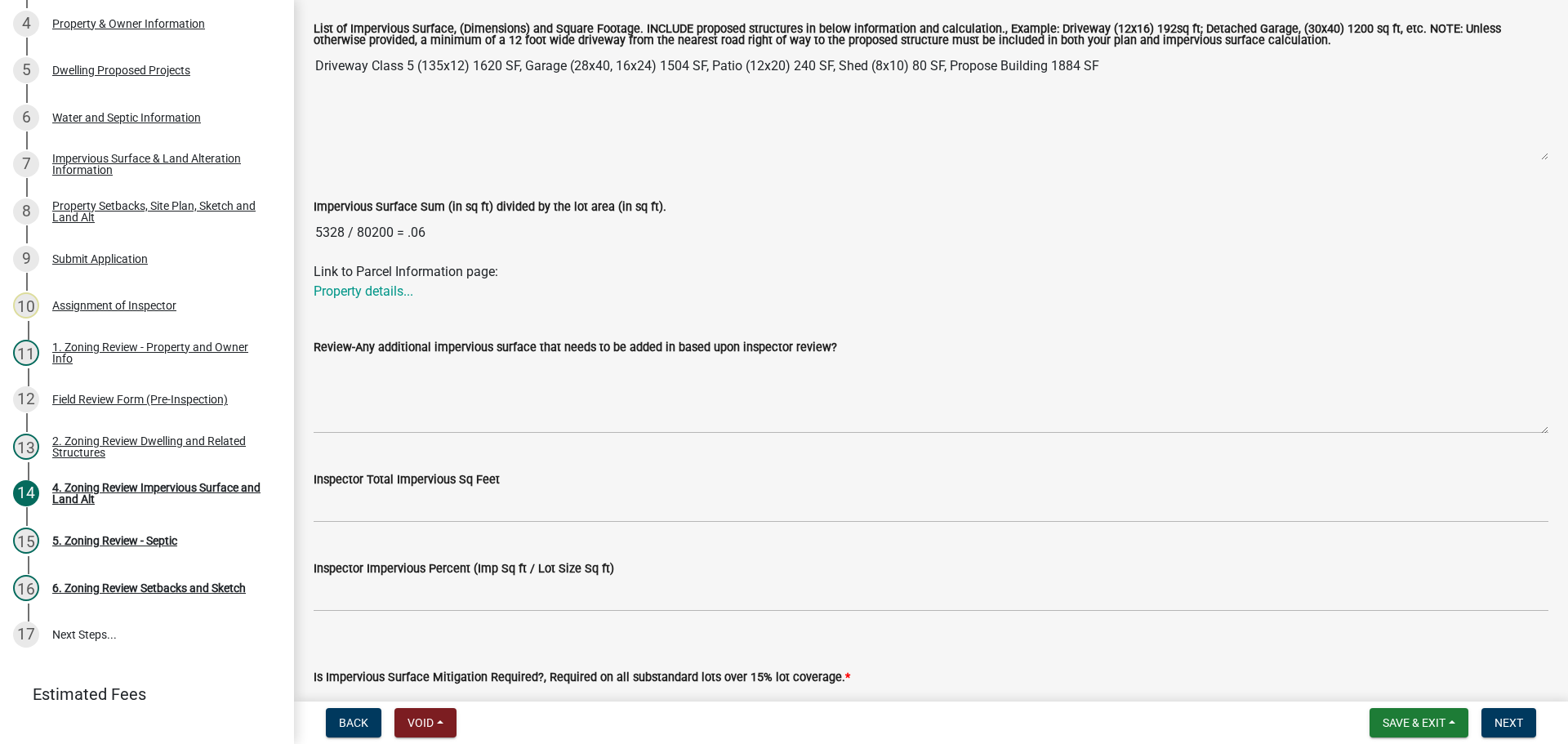
type input "1.82"
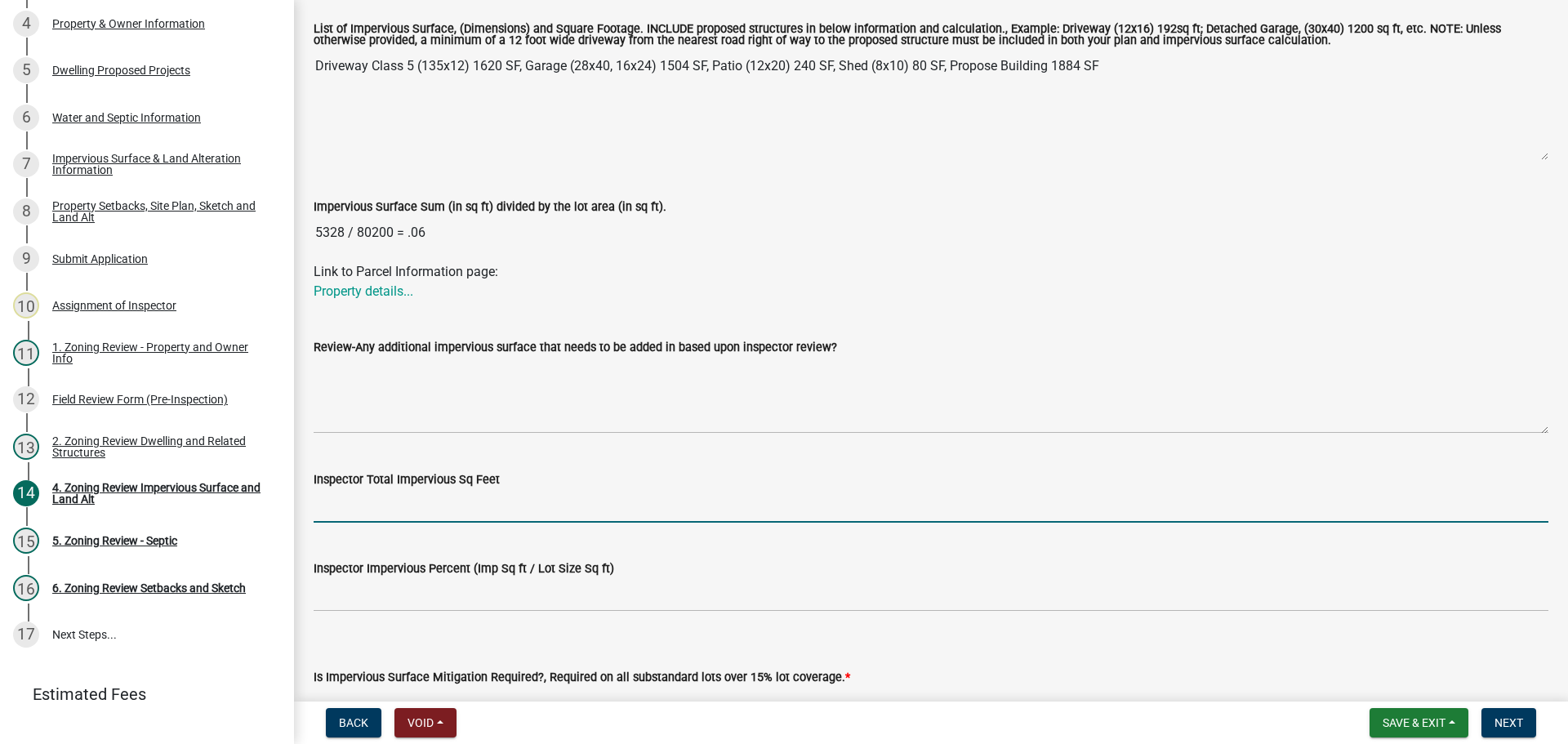
click at [396, 515] on input "Inspector Total Impervious Sq Feet" at bounding box center [932, 505] width 1235 height 33
type input "5328"
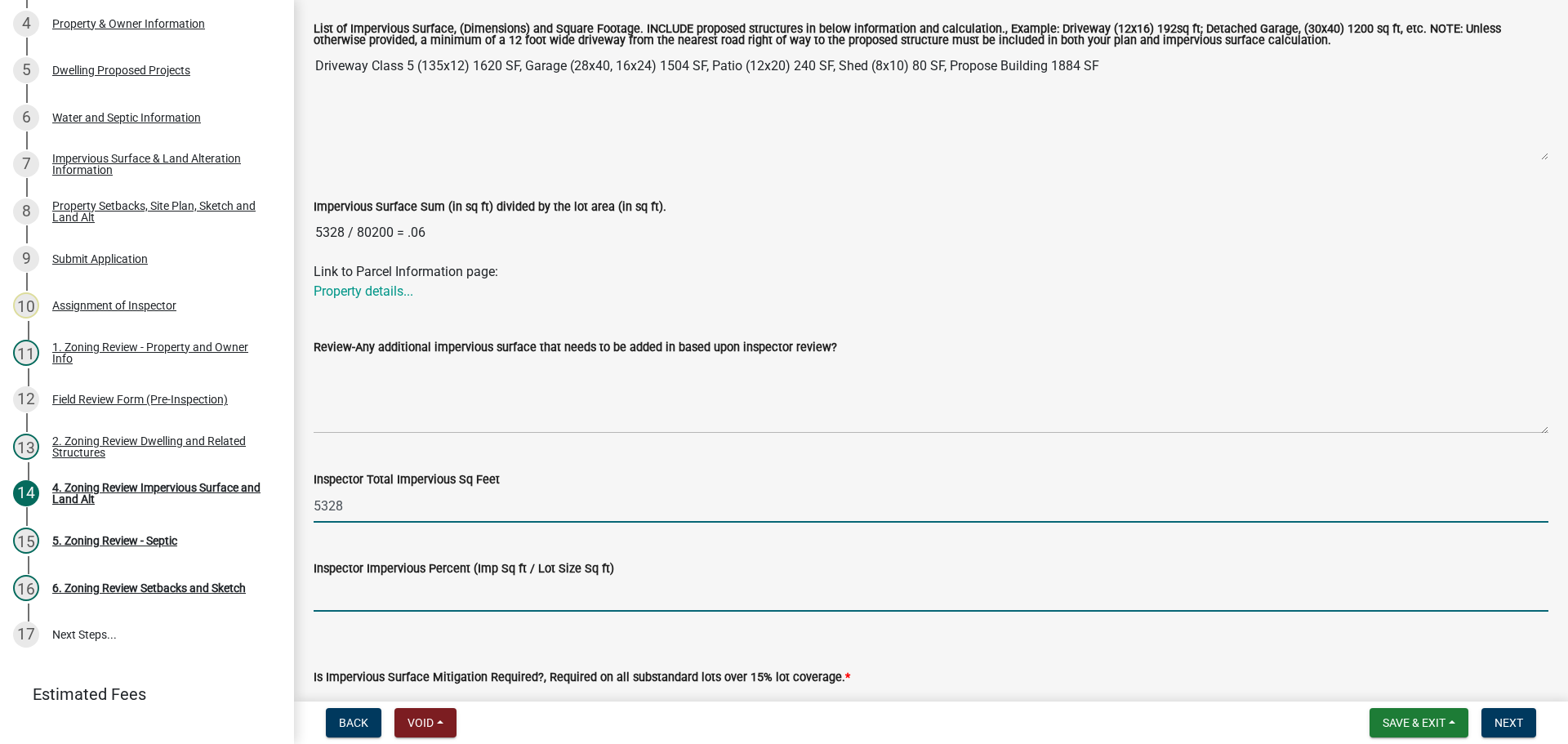
click at [393, 599] on input "Inspector Impervious Percent (Imp Sq ft / Lot Size Sq ft)" at bounding box center [932, 594] width 1235 height 33
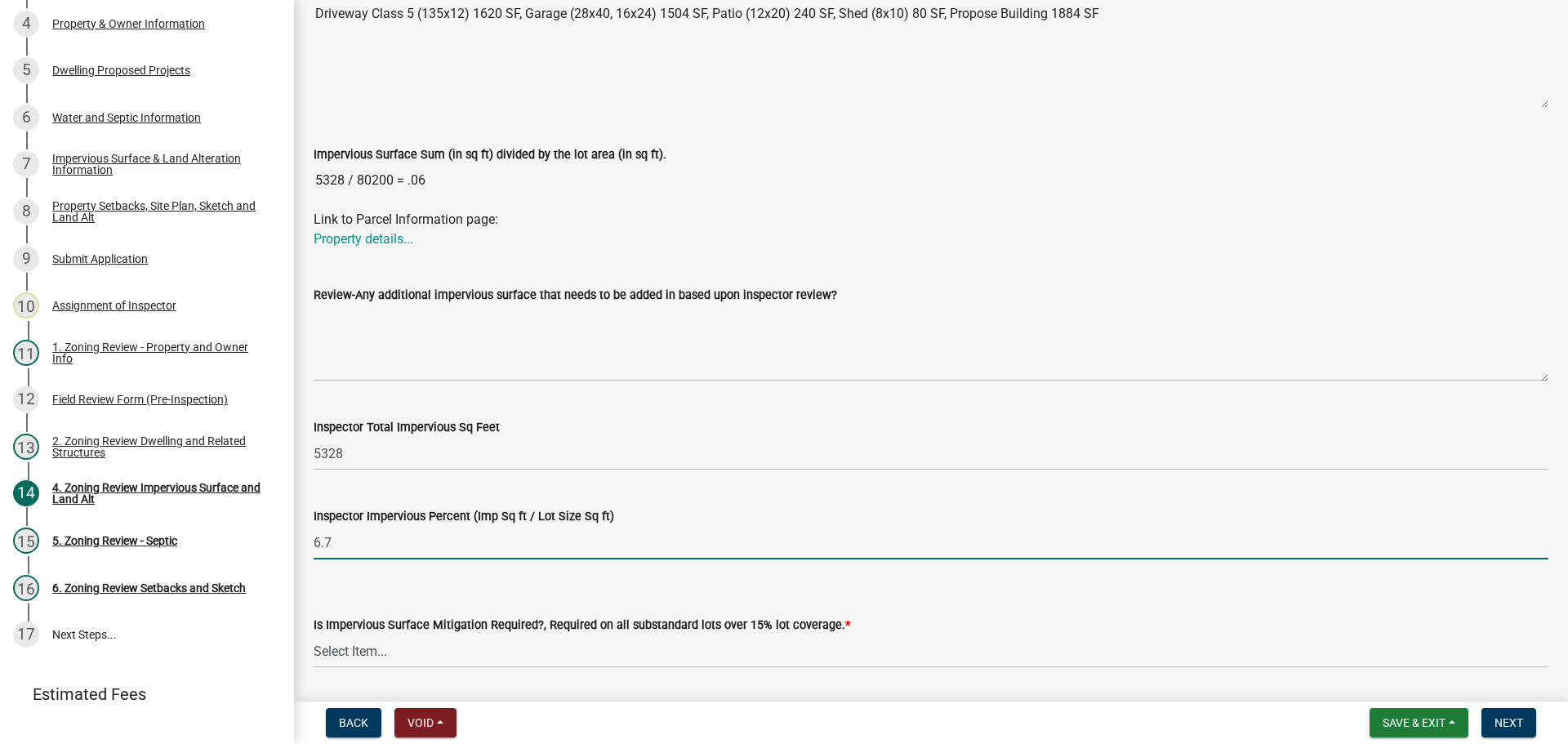
scroll to position [513, 0]
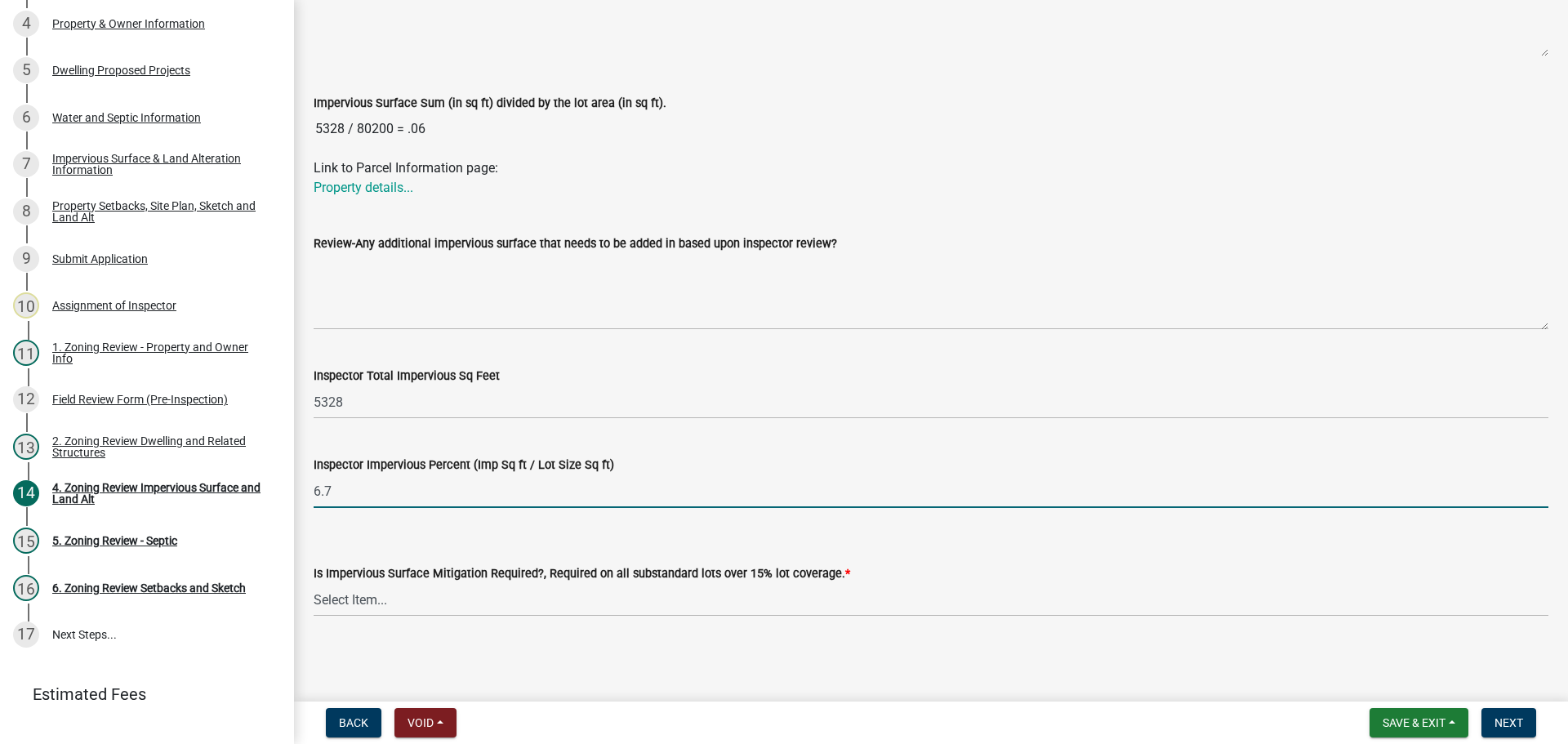
type input "6.7"
click at [341, 592] on select "Select Item... Yes- Over 15% substandard lot coverage No N/A" at bounding box center [932, 599] width 1235 height 33
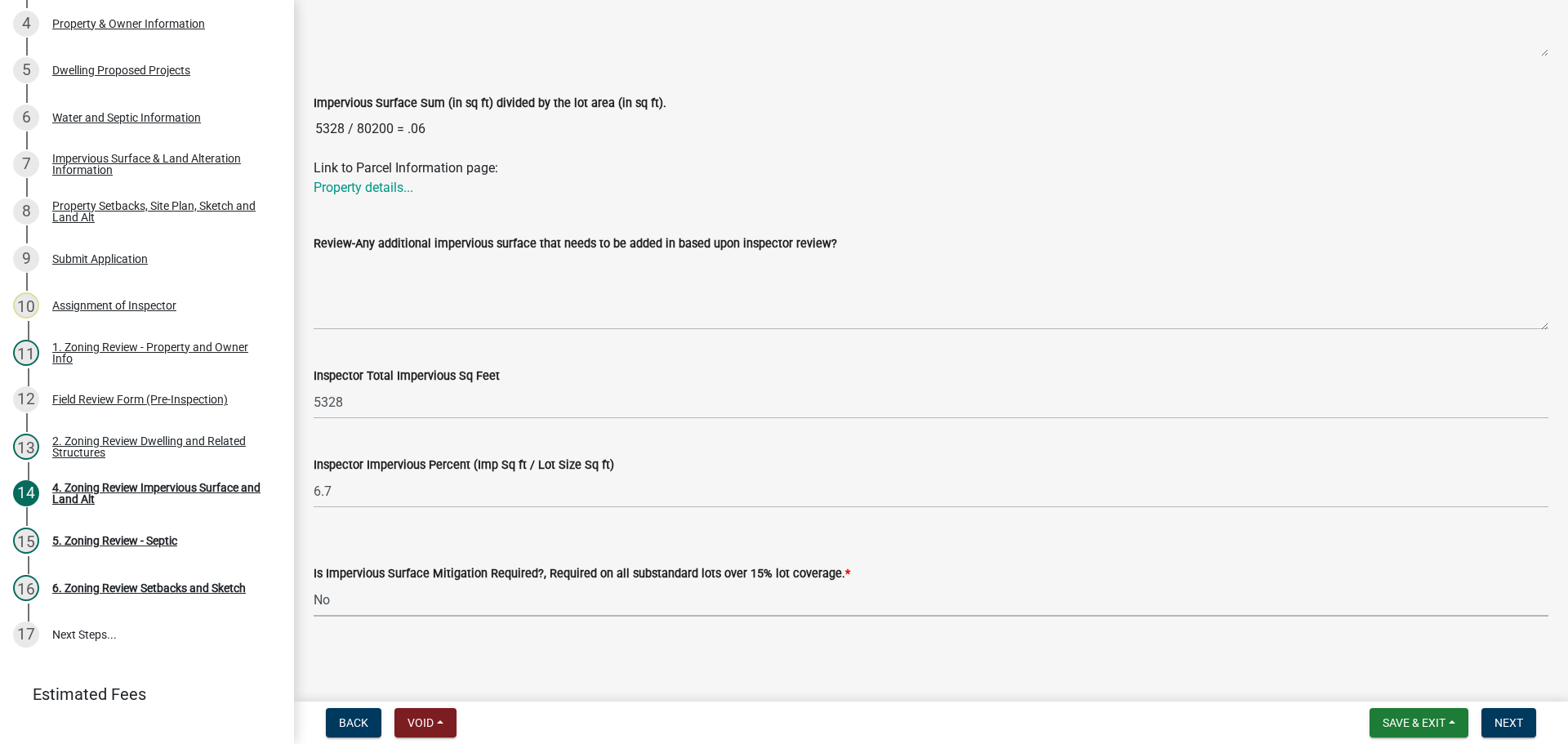
click at [314, 583] on select "Select Item... Yes- Over 15% substandard lot coverage No N/A" at bounding box center [932, 599] width 1235 height 33
select select "e01e6f83-540c-4684-94c6-de0fe38ded07"
click at [1505, 717] on span "Next" at bounding box center [1508, 722] width 28 height 13
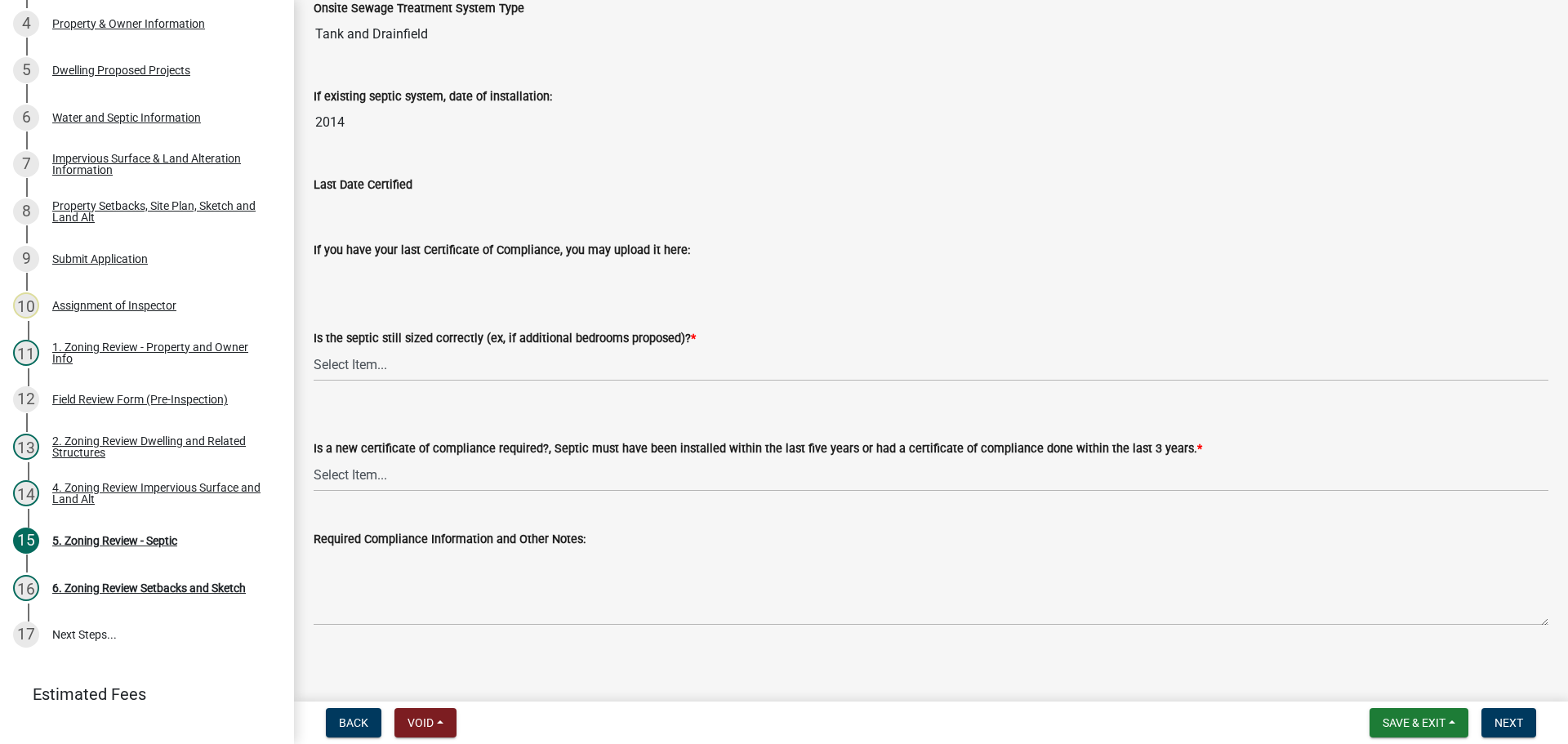
scroll to position [175, 0]
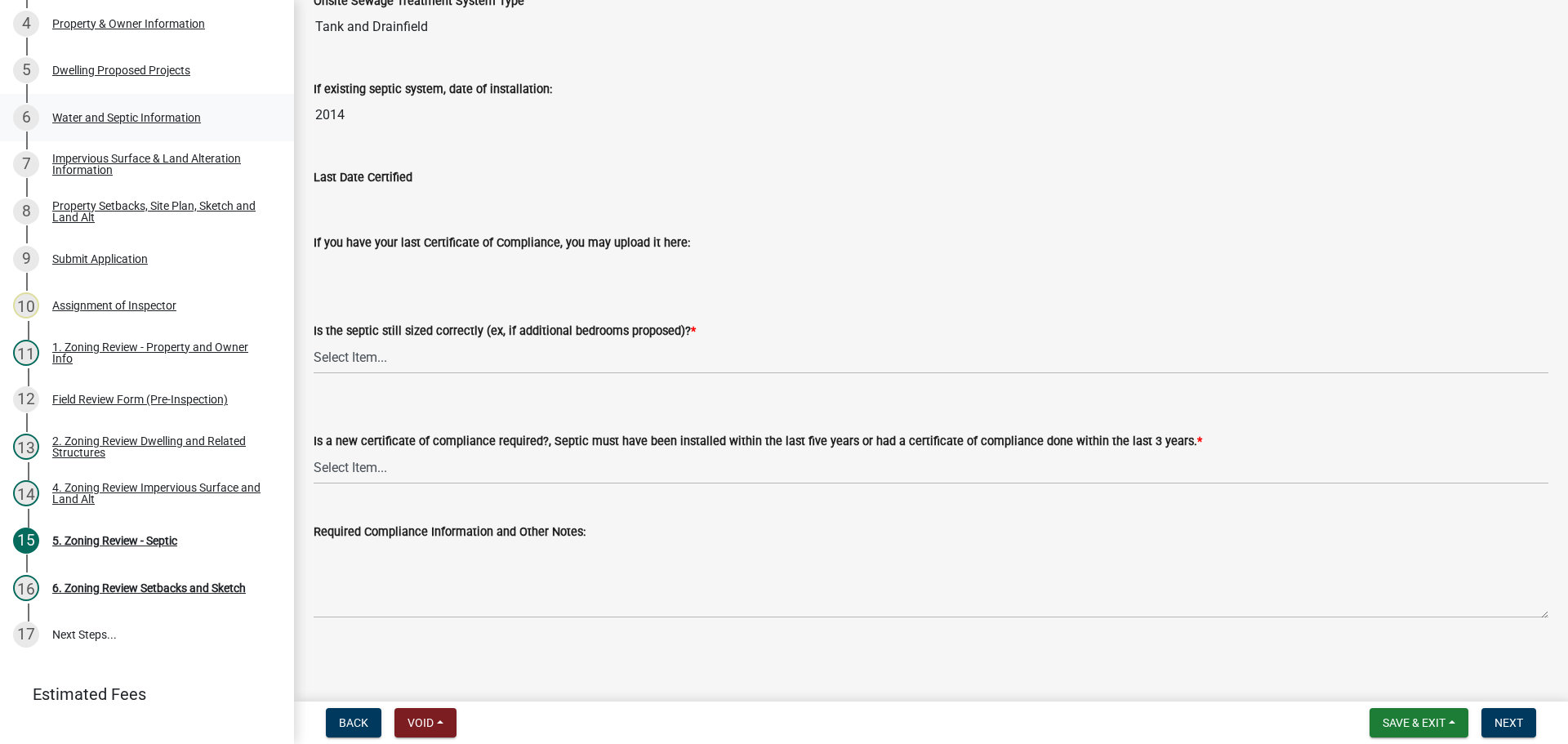
click at [100, 112] on div "Water and Septic Information" at bounding box center [127, 117] width 149 height 11
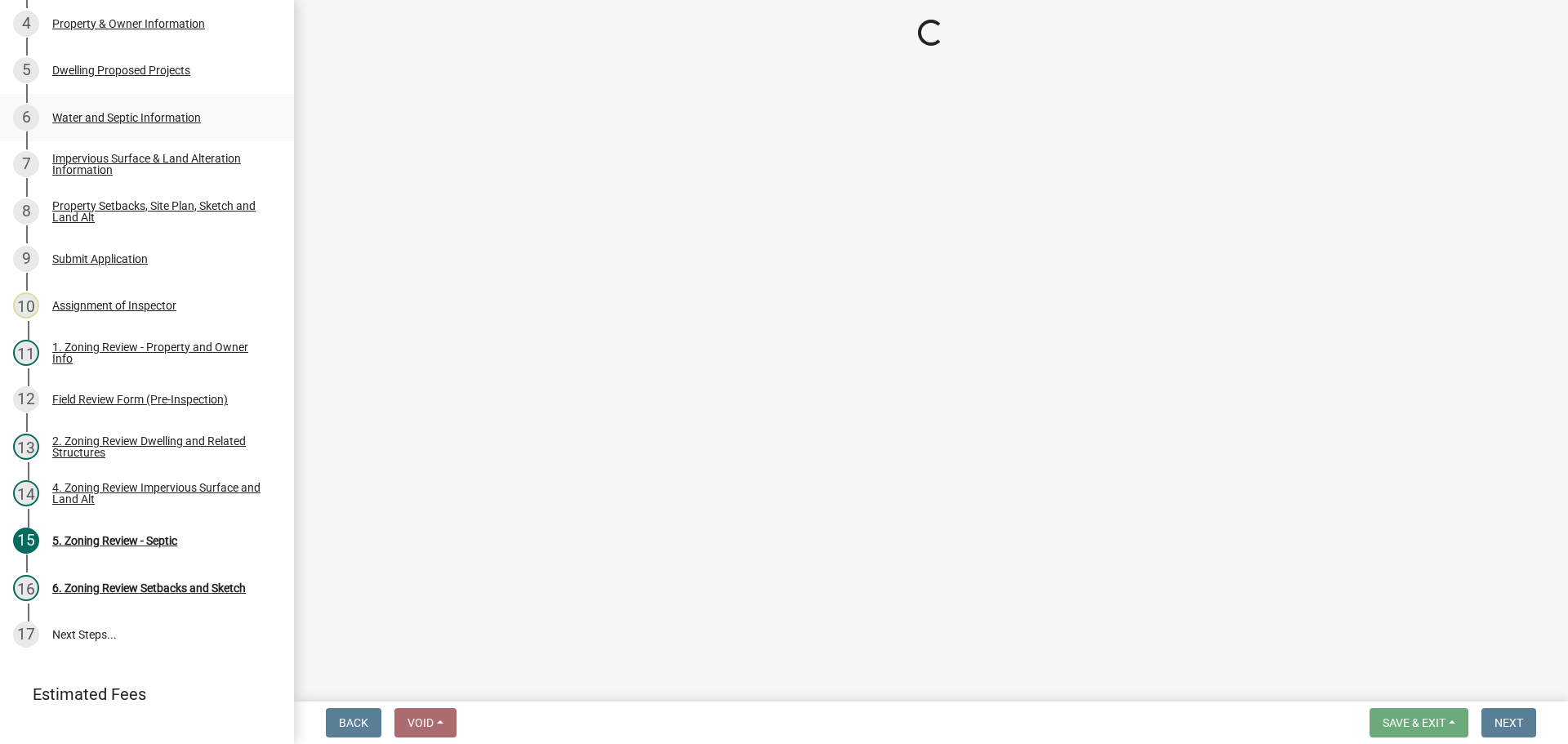
scroll to position [0, 0]
select select "9c51a48b-0bee-4836-8d5c-beab6e77ad2a"
select select "25b8aef2-9eed-4c0f-8836-08d4b8d082b1"
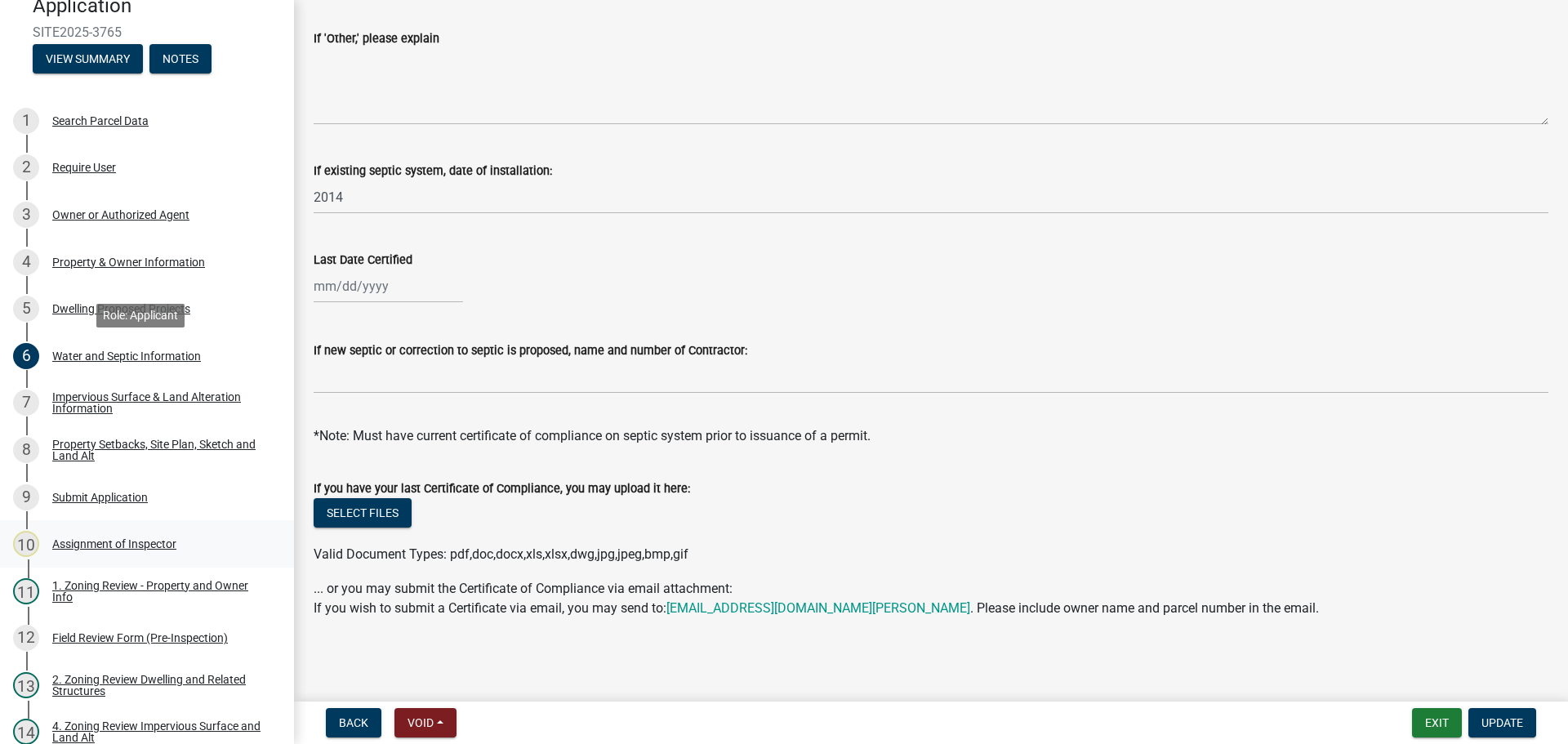
scroll to position [81, 0]
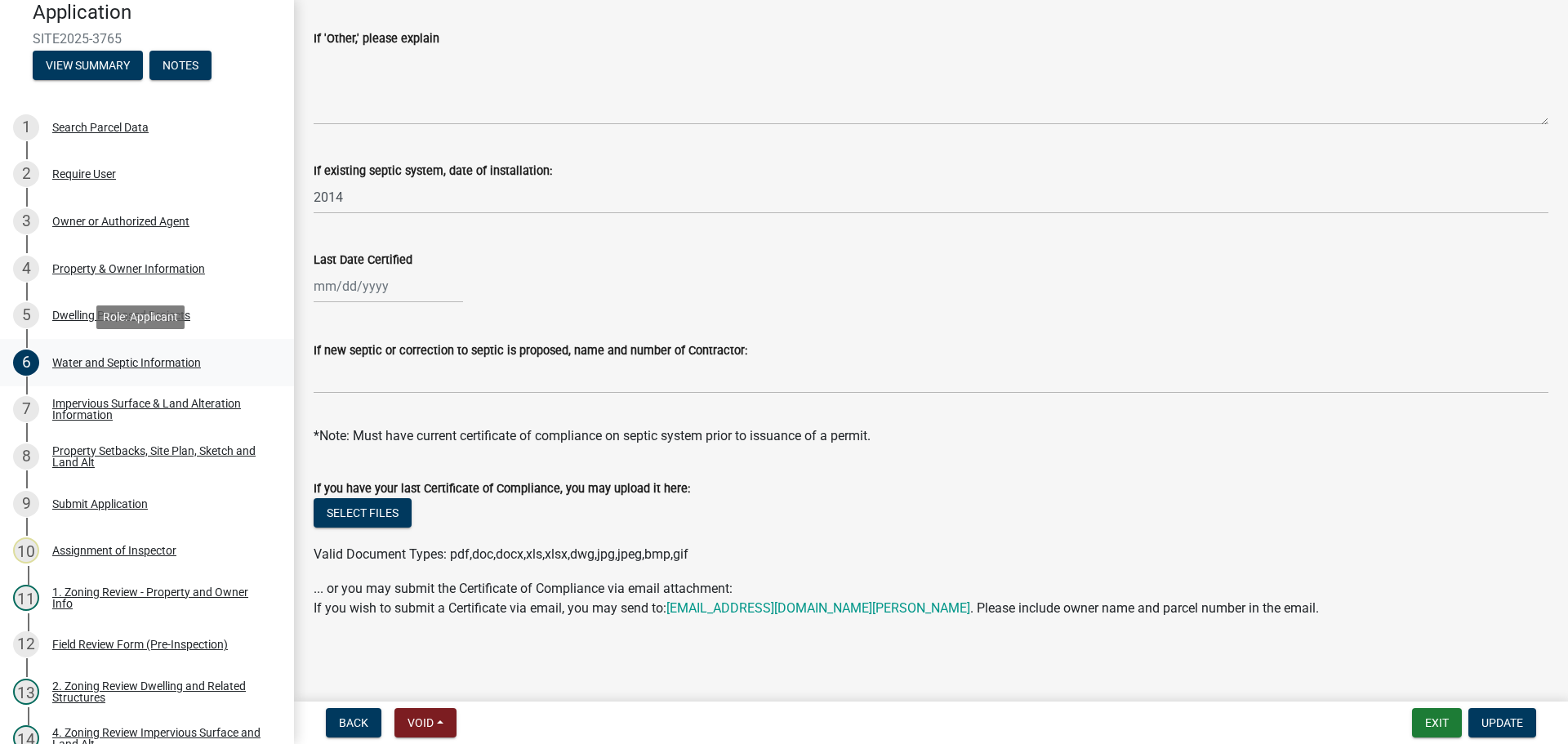
click at [130, 359] on div "Water and Septic Information" at bounding box center [127, 362] width 149 height 11
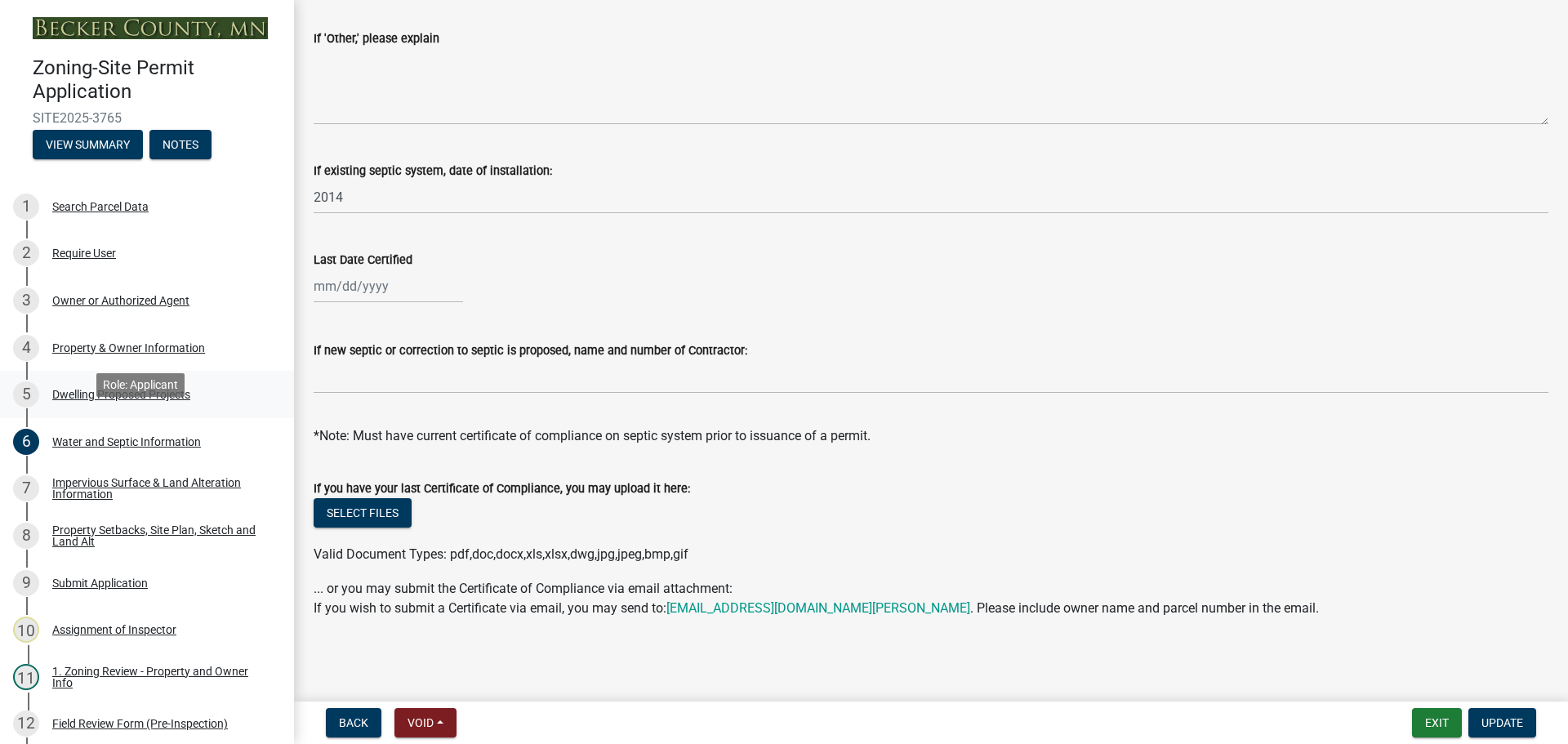
scroll to position [0, 0]
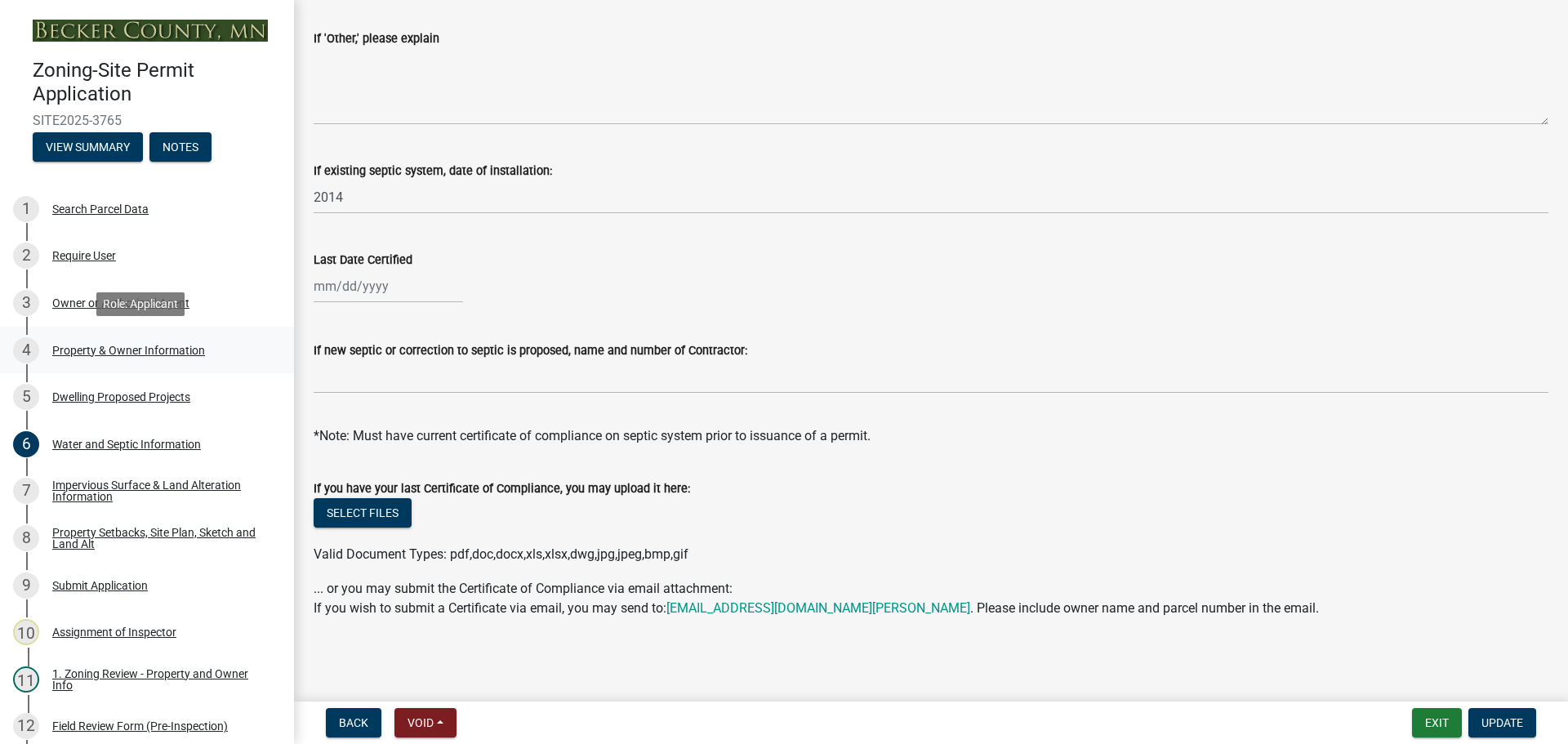
click at [139, 345] on div "Property & Owner Information" at bounding box center [128, 350] width 153 height 11
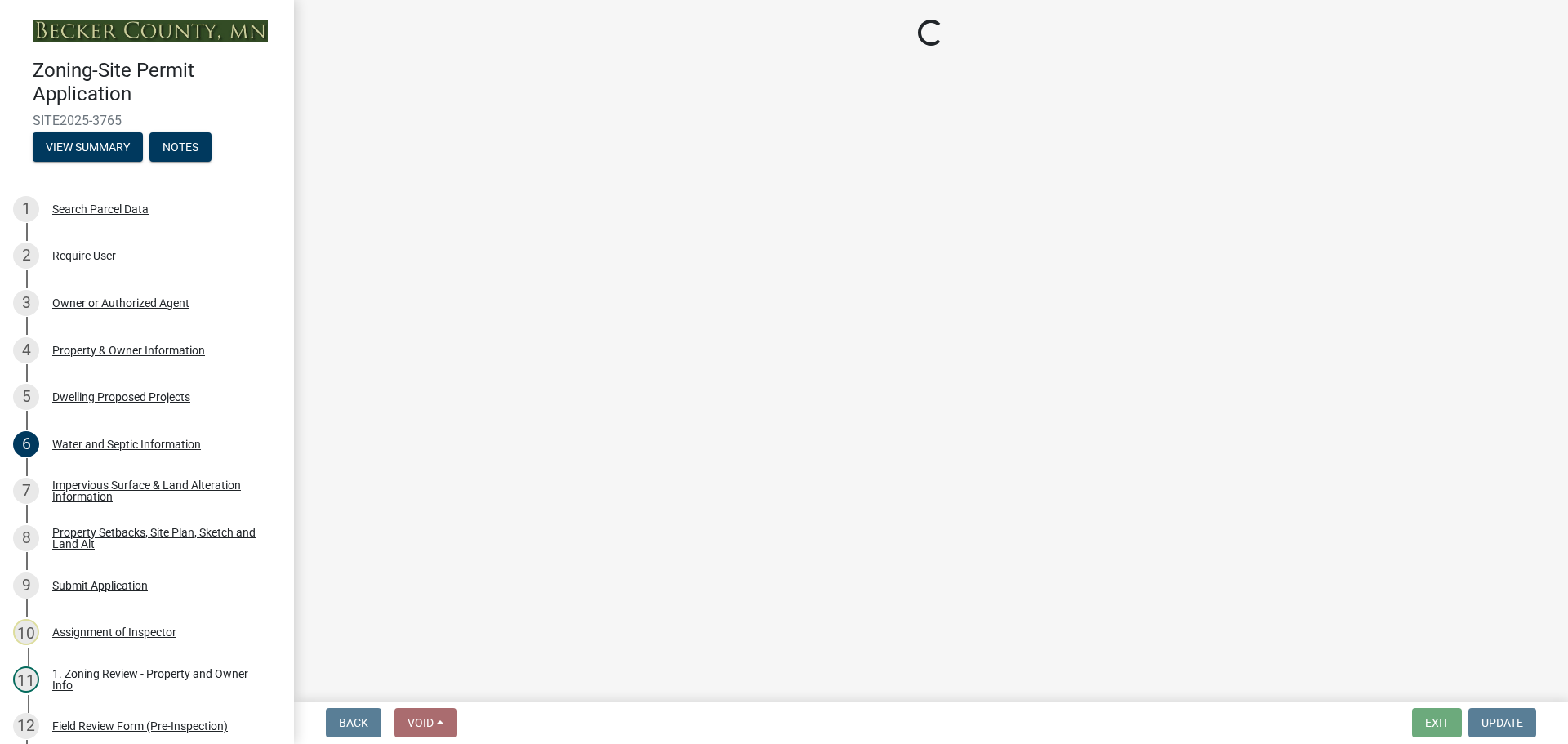
select select "2da4ad59-79e4-4897-a878-b9bb9cb10a27"
select select "951686c9-9b01-4b62-9d6a-ea2b084c9c47"
select select "f87eba17-8ed9-4ad8-aefc-fe36a3f3544b"
select select "393a978c-6bd5-4cb2-a6a0-db6feb8732b8"
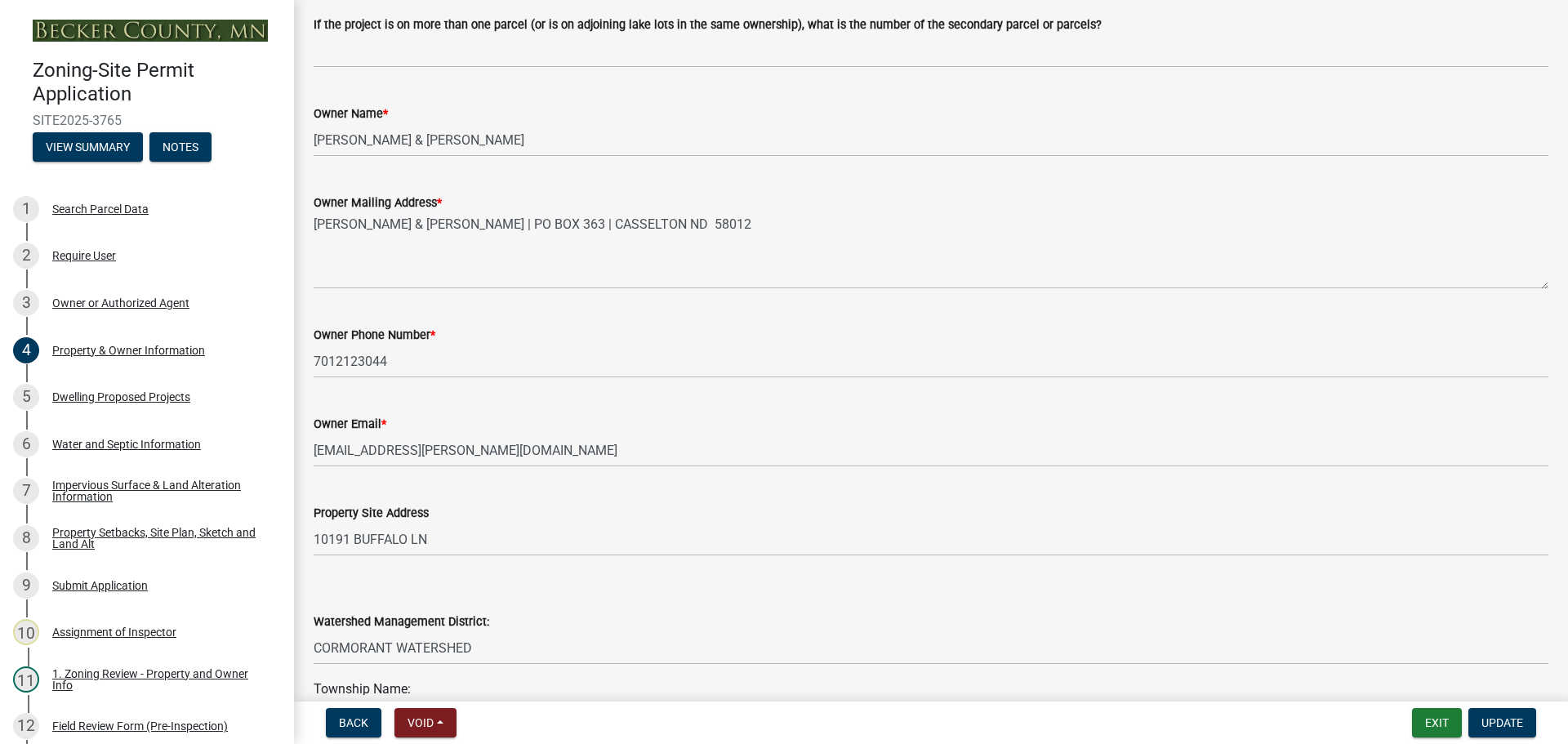
scroll to position [490, 0]
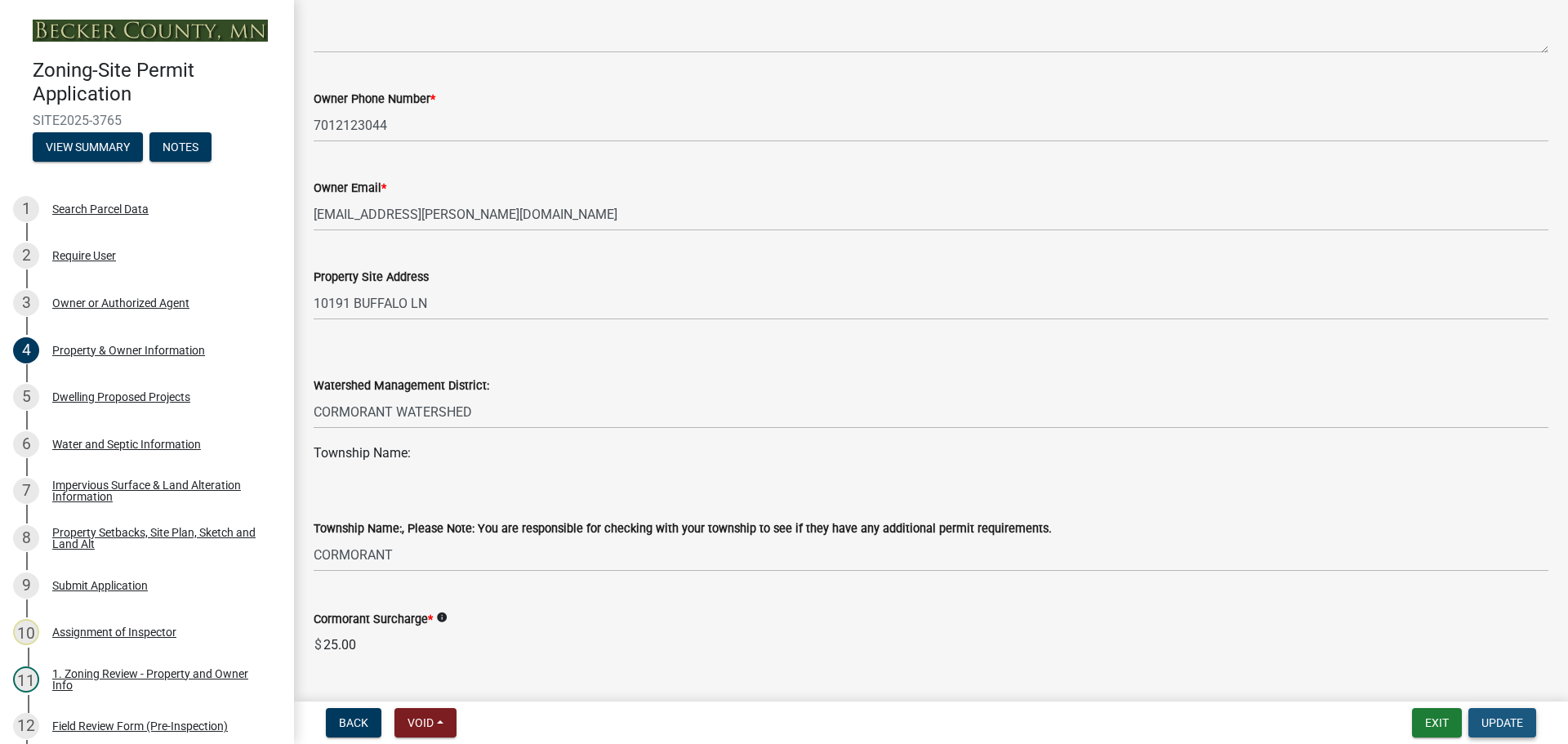
click at [1500, 722] on span "Update" at bounding box center [1502, 722] width 42 height 13
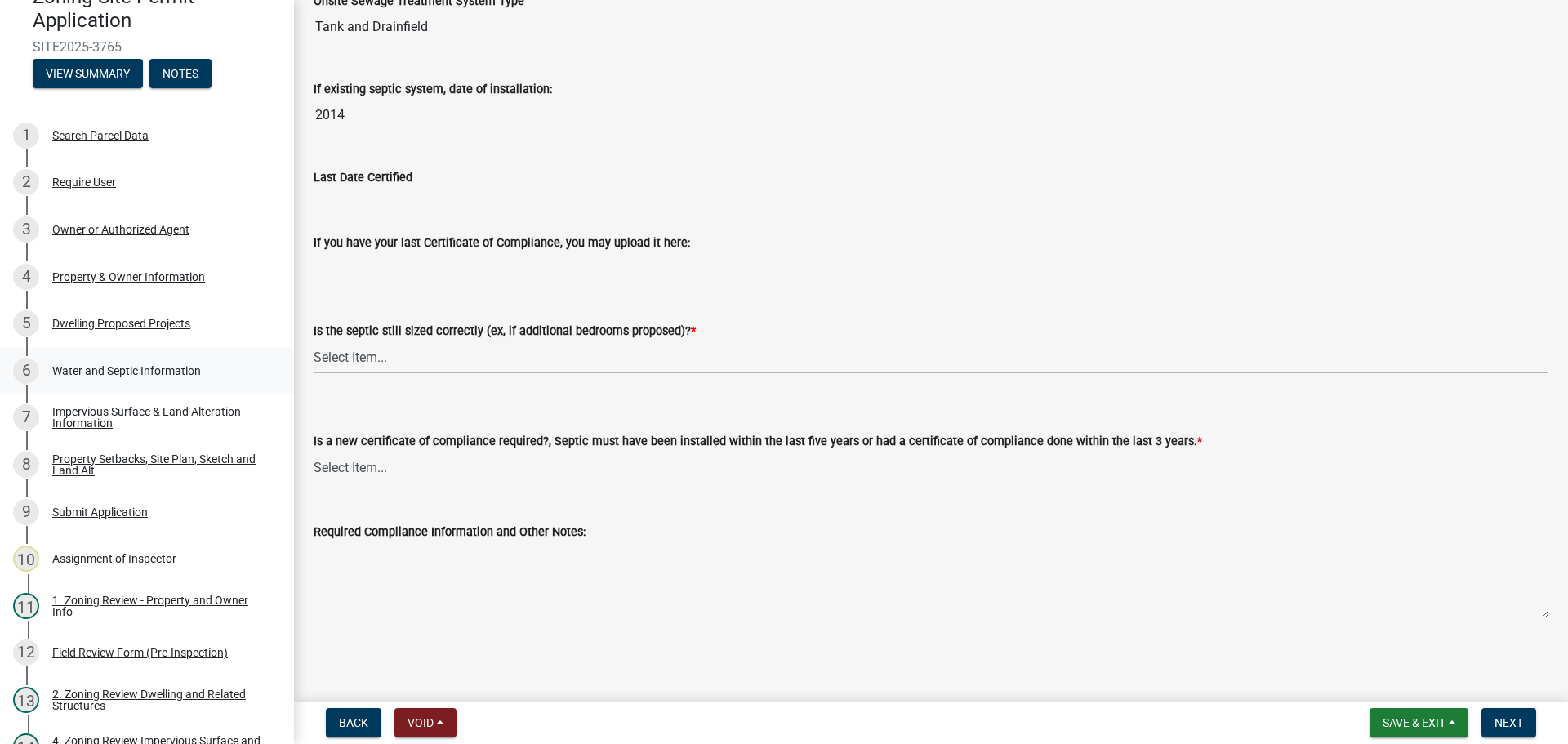
scroll to position [0, 0]
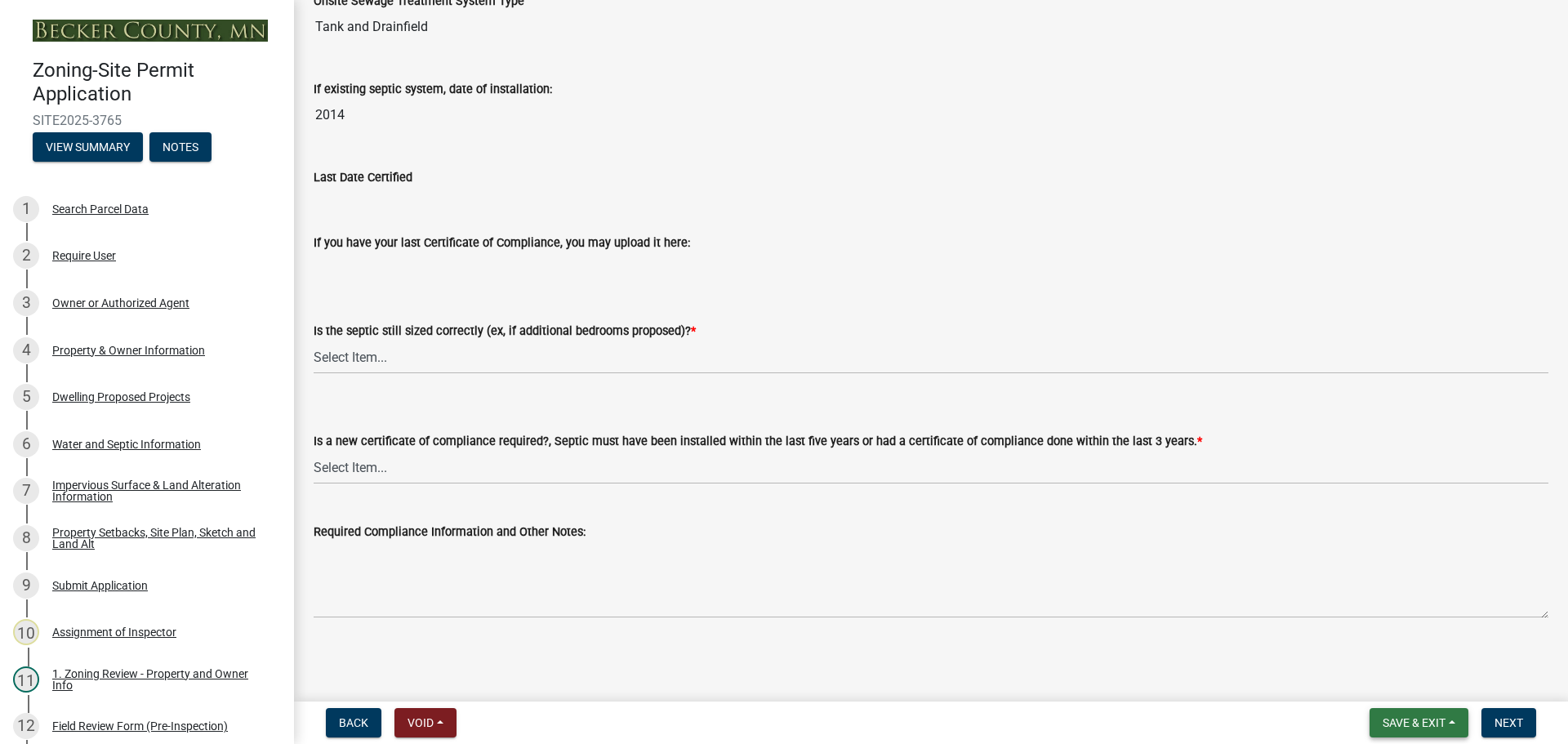
click at [1419, 718] on span "Save & Exit" at bounding box center [1415, 722] width 63 height 13
click at [1375, 640] on button "Save" at bounding box center [1403, 641] width 131 height 39
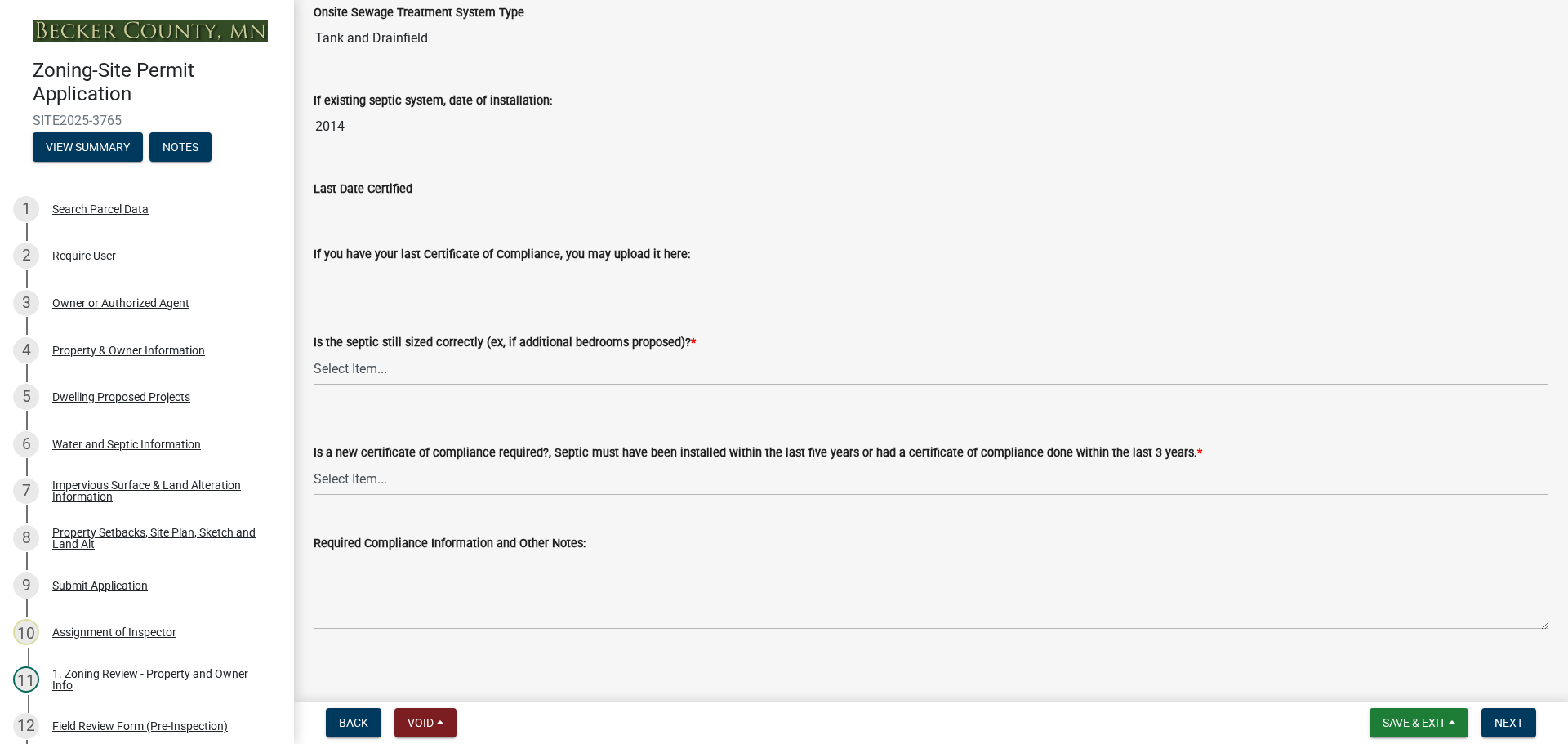
scroll to position [175, 0]
